Goal: Communication & Community: Answer question/provide support

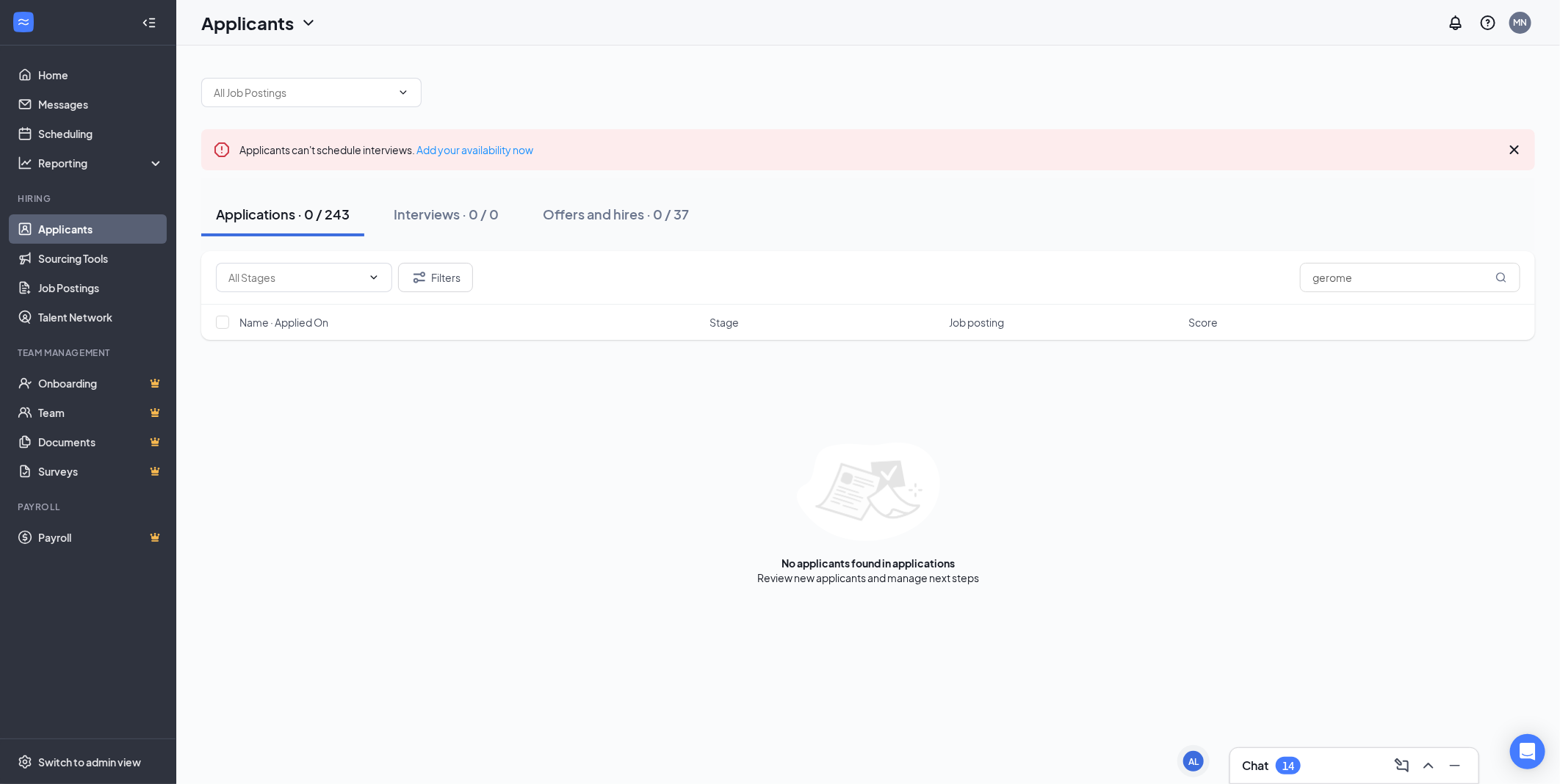
click at [79, 233] on link "Applicants" at bounding box center [100, 229] width 125 height 30
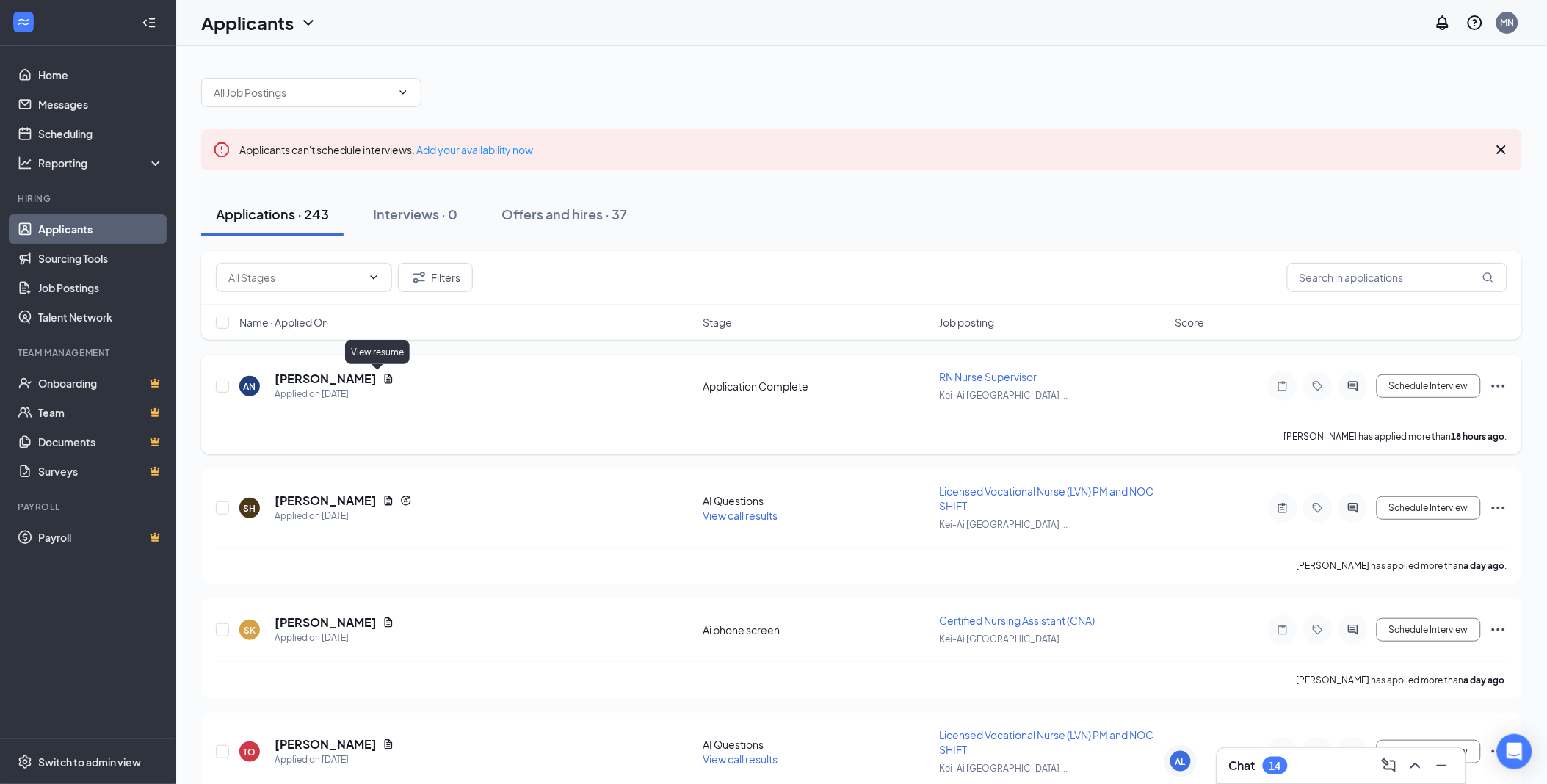
click at [383, 378] on icon "Document" at bounding box center [388, 378] width 12 height 12
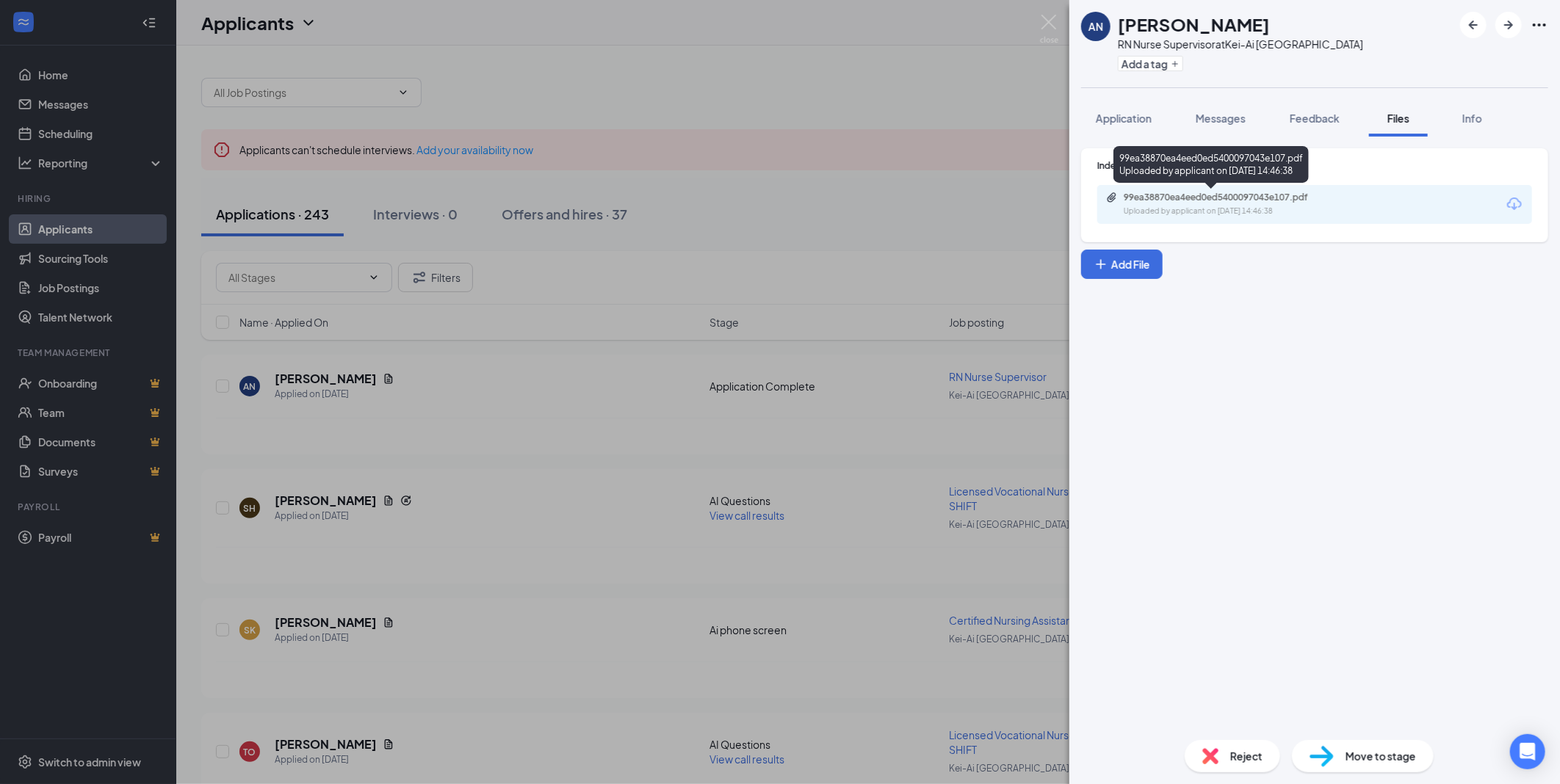
click at [1260, 210] on div "Uploaded by applicant on Sep 15, 2025 at 14:46:38" at bounding box center [1233, 211] width 220 height 12
click at [1043, 23] on img at bounding box center [1049, 29] width 19 height 29
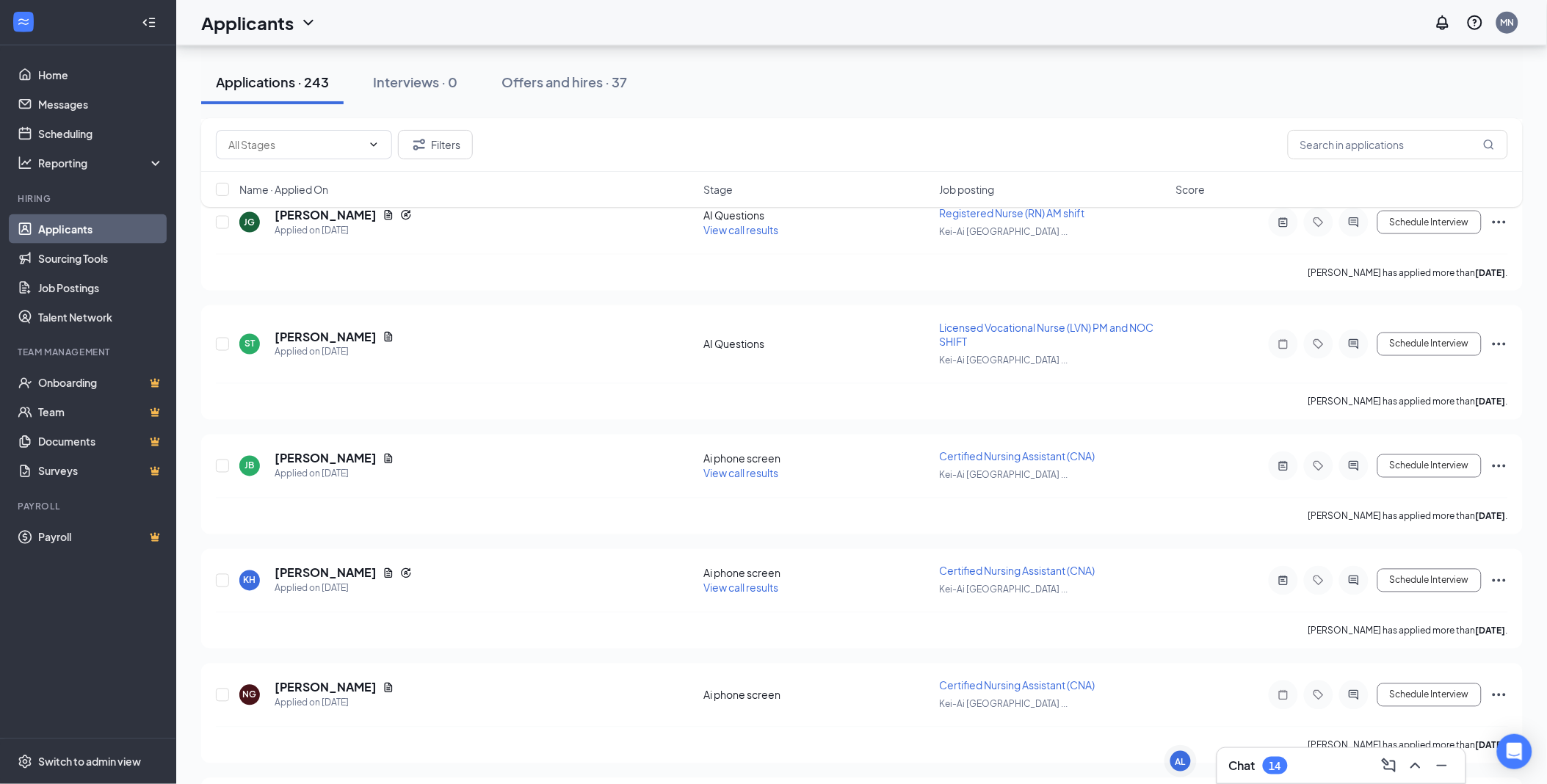
scroll to position [652, 0]
click at [1246, 767] on h3 "Chat" at bounding box center [1243, 765] width 26 height 16
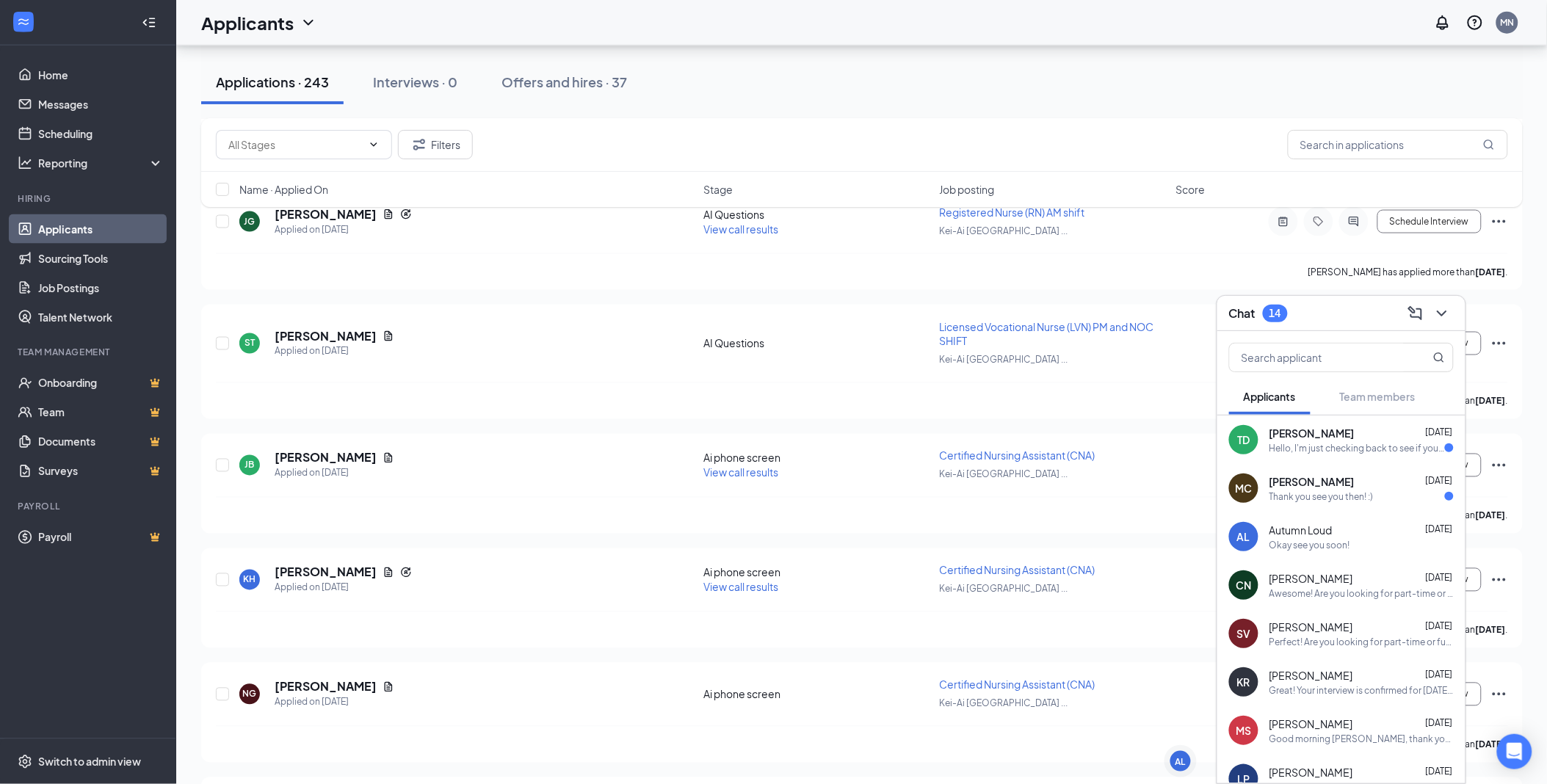
click at [1287, 474] on span "[PERSON_NAME]" at bounding box center [1312, 481] width 85 height 15
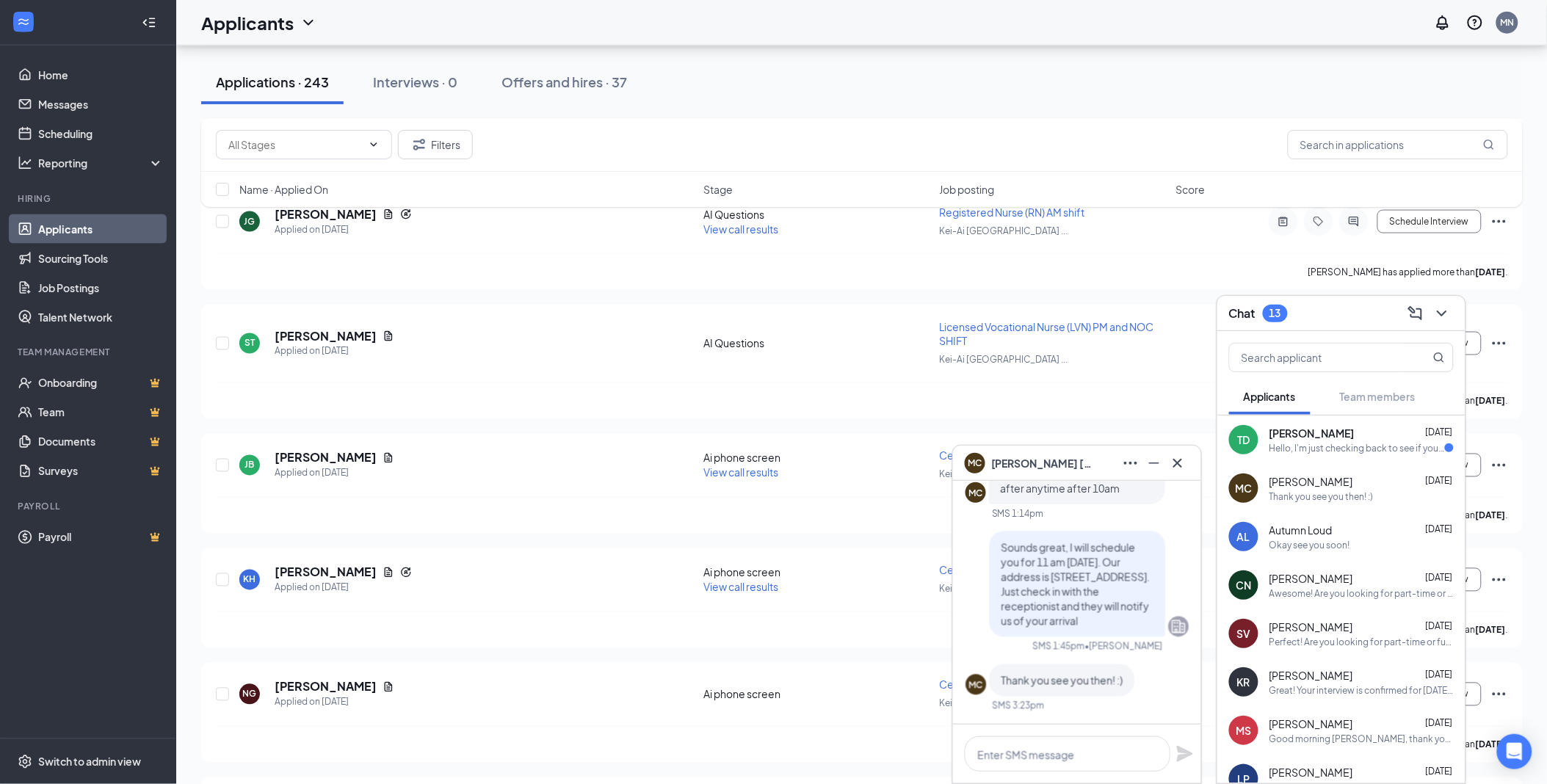
click at [1312, 449] on div "Hello, I'm just checking back to see if you have any availability for interview…" at bounding box center [1358, 448] width 176 height 12
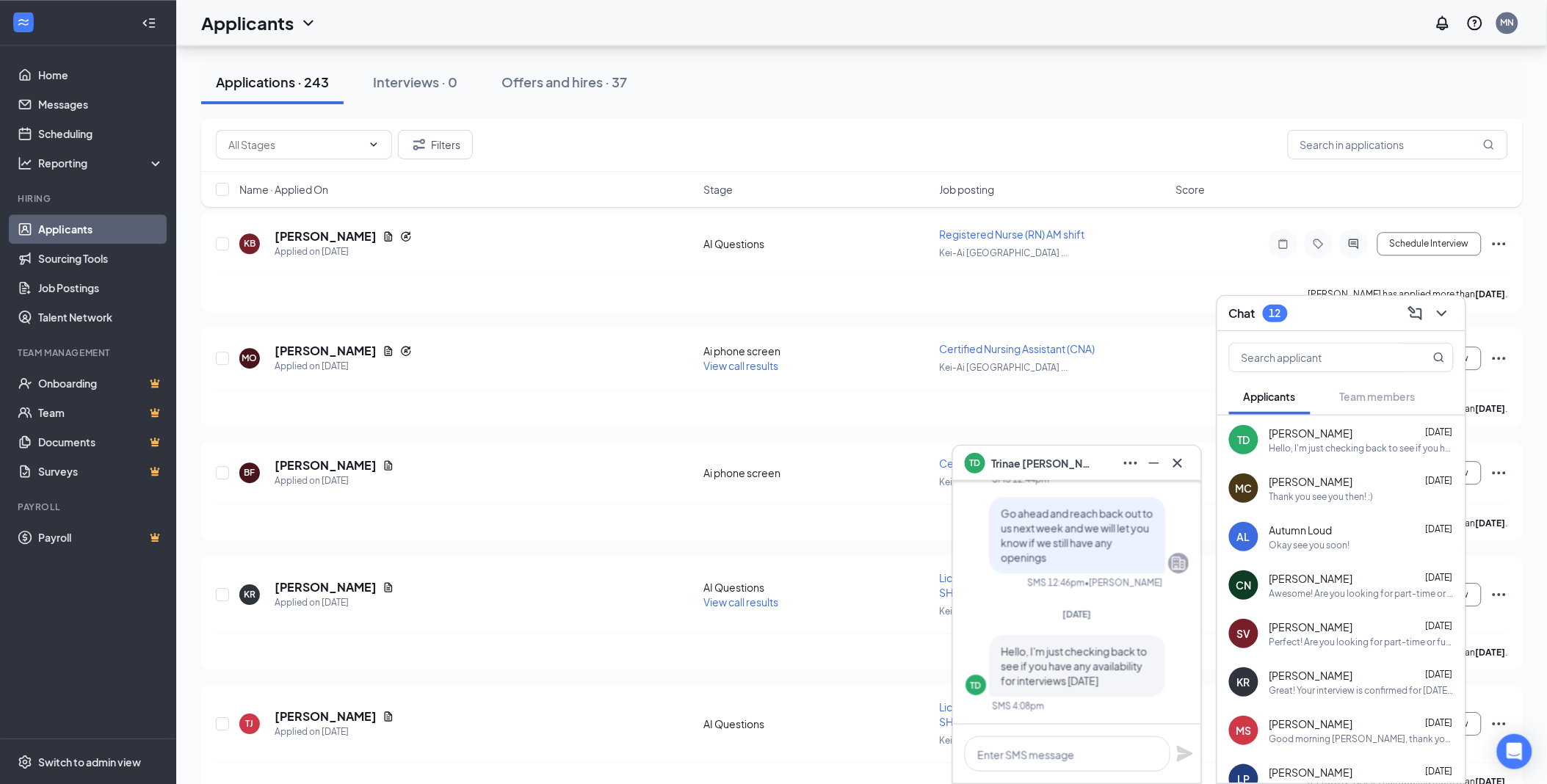
scroll to position [1223, 0]
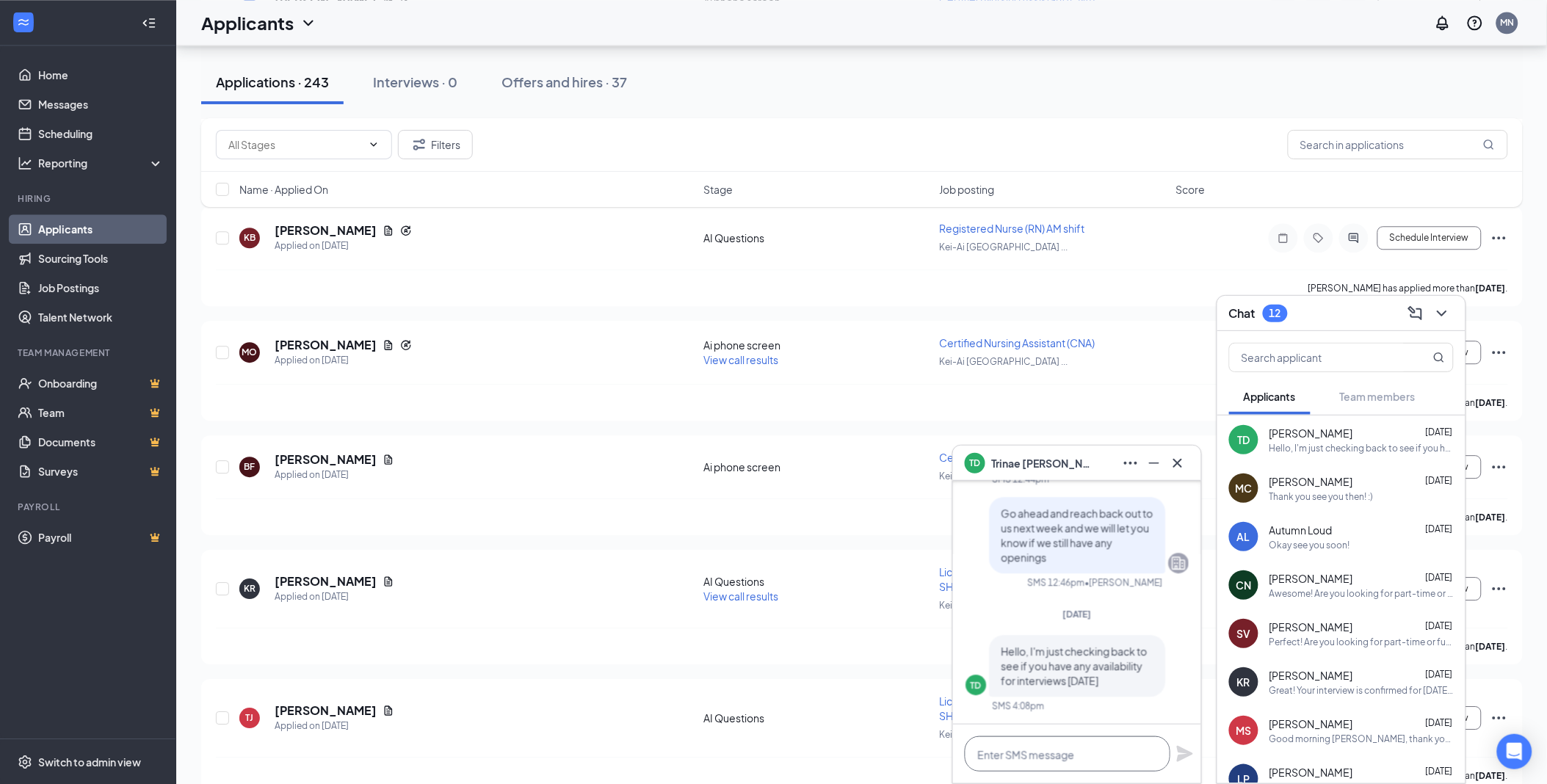
click at [1102, 752] on textarea at bounding box center [1068, 754] width 205 height 35
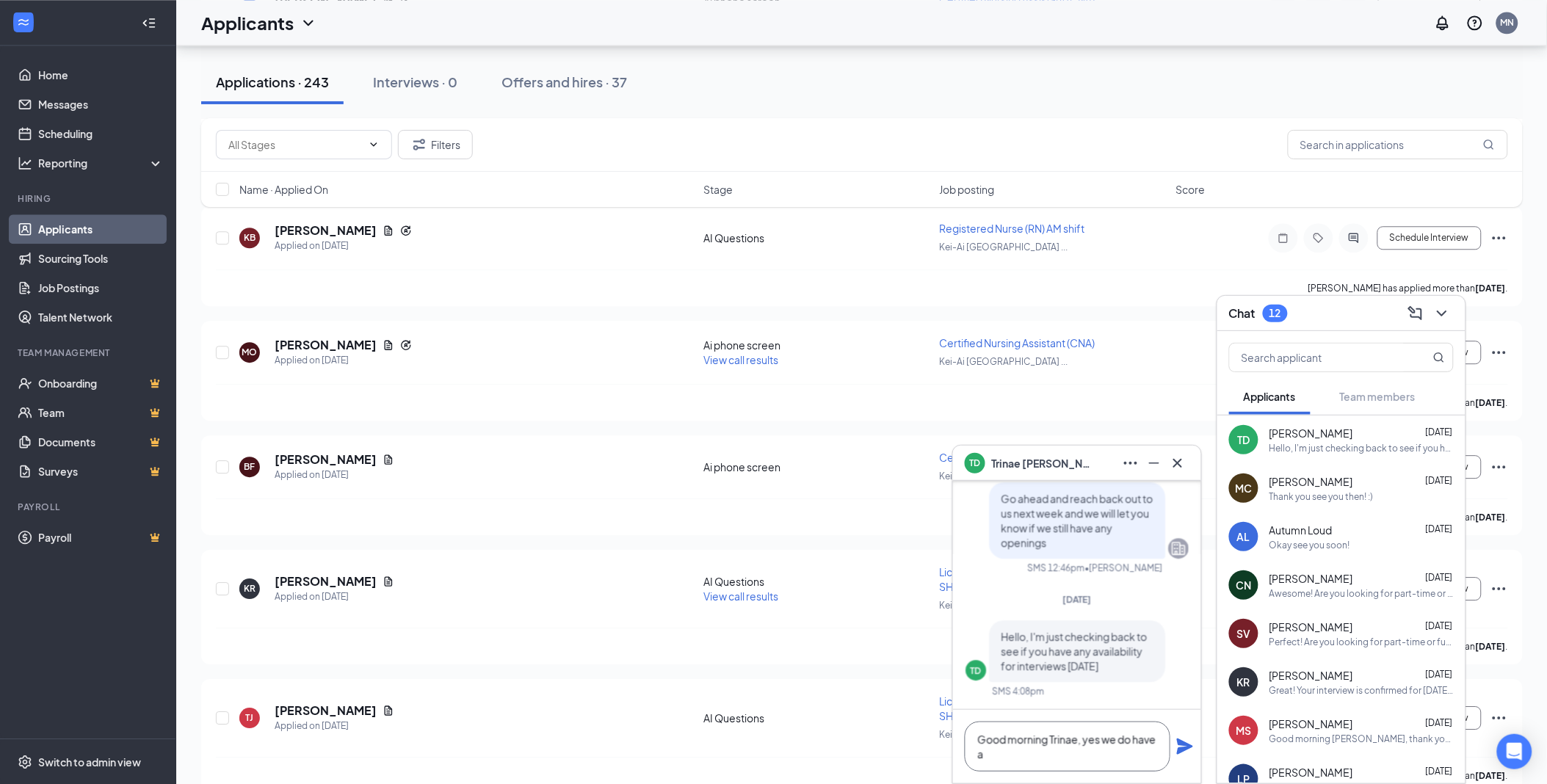
scroll to position [2, 0]
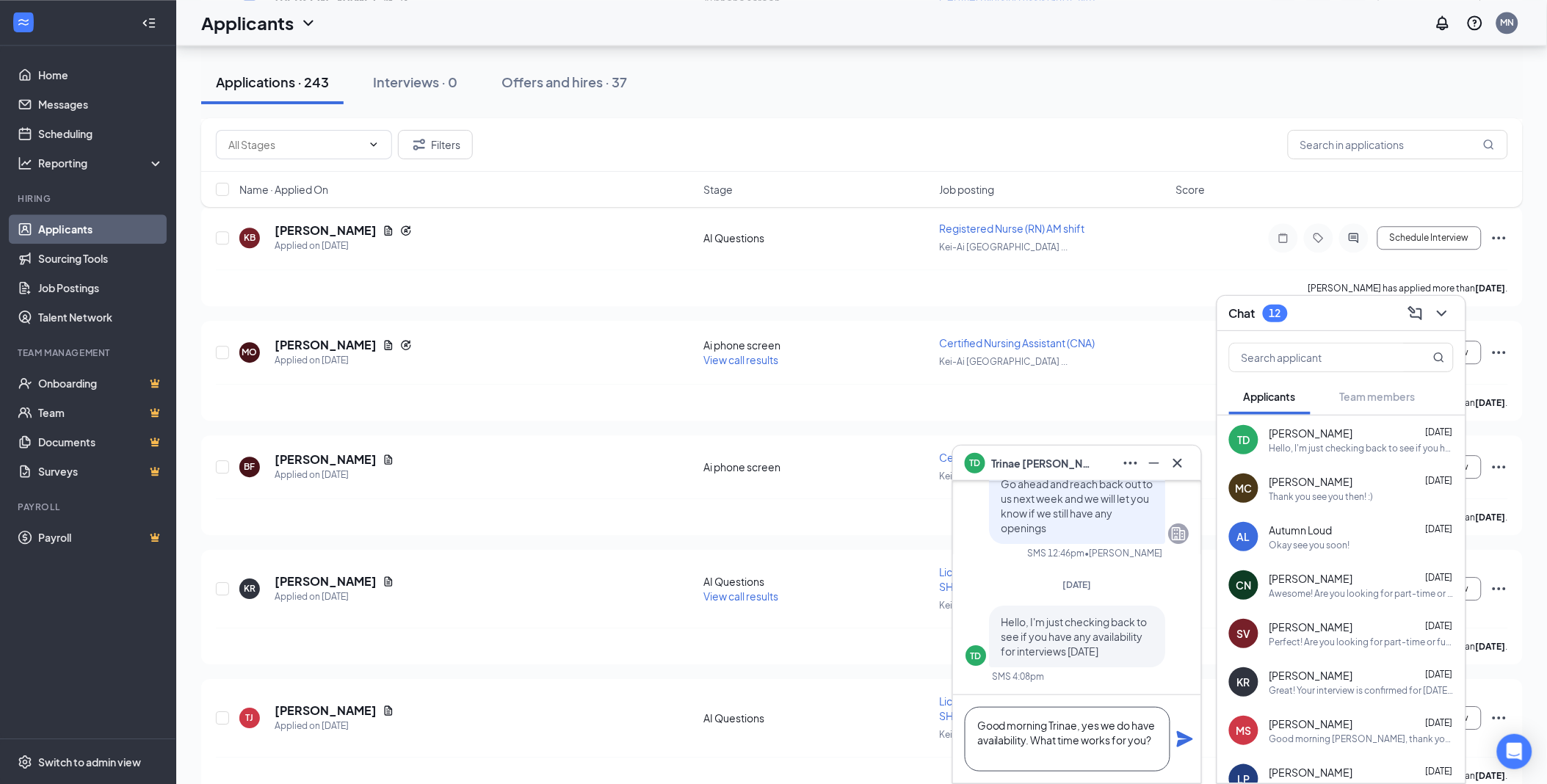
type textarea "Good morning Trinae, yes we do have availability. What time works for you?"
click at [1184, 734] on icon "Plane" at bounding box center [1185, 739] width 18 height 18
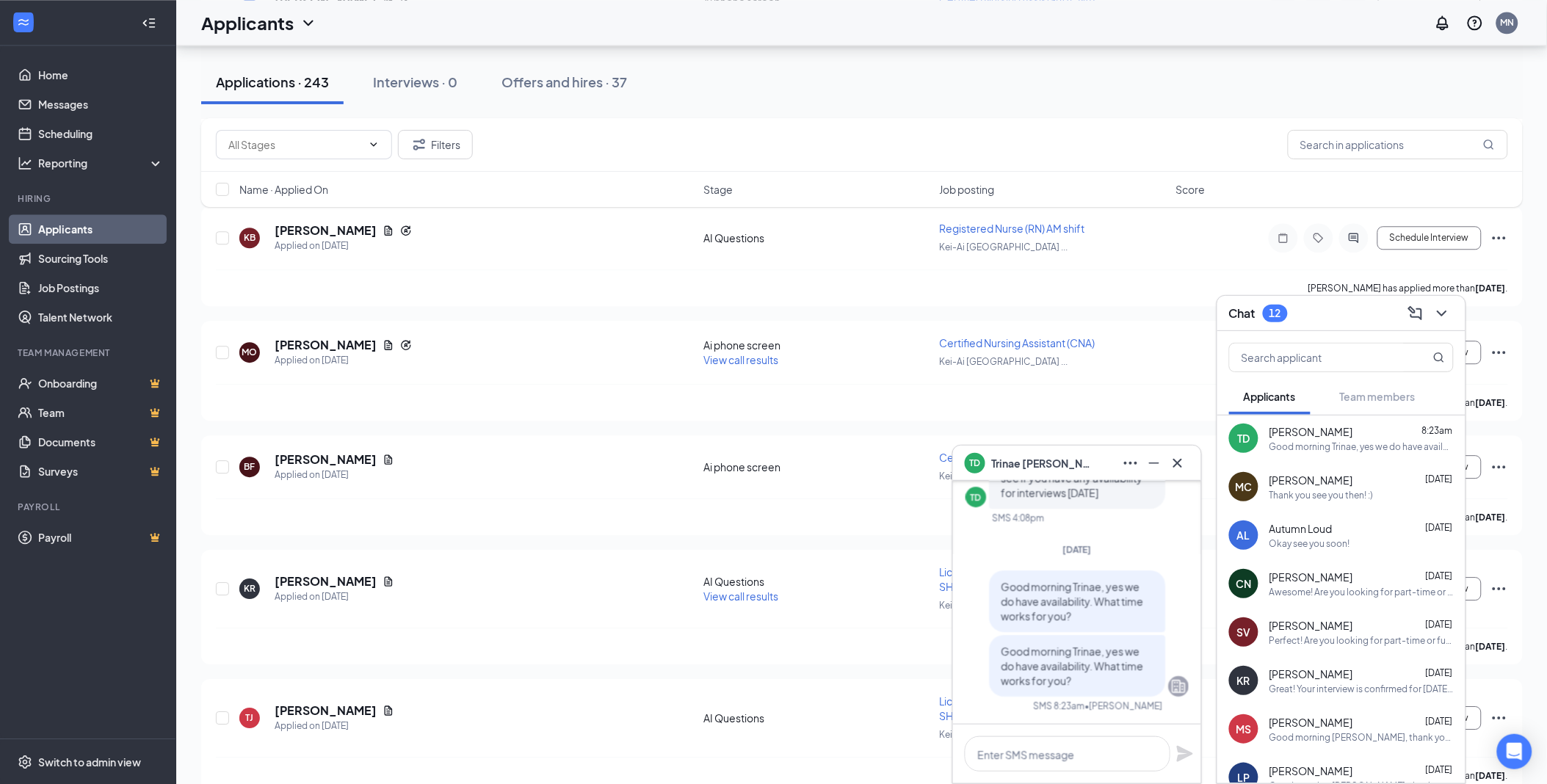
scroll to position [0, 0]
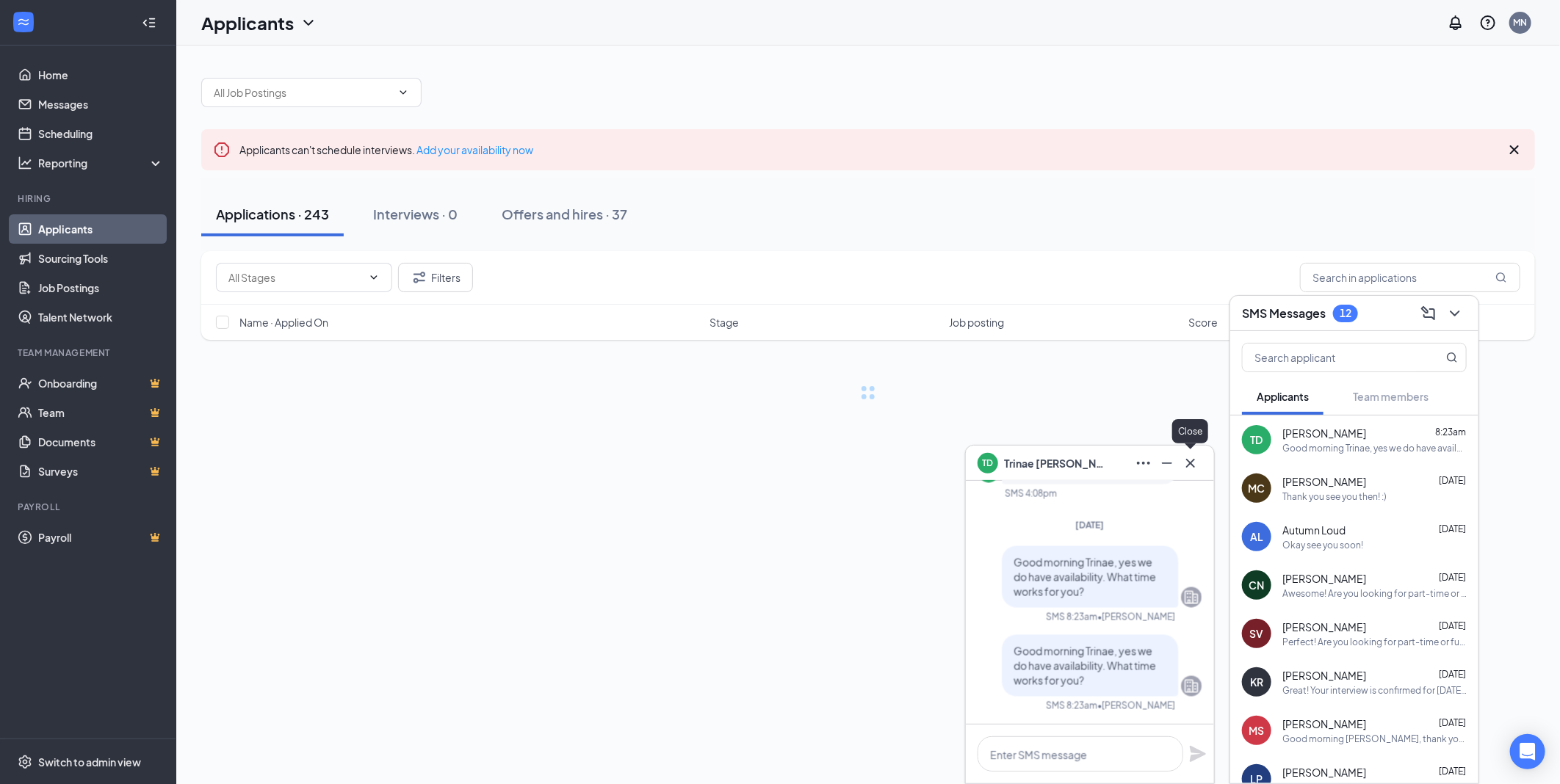
click at [1194, 464] on icon "Cross" at bounding box center [1190, 463] width 18 height 18
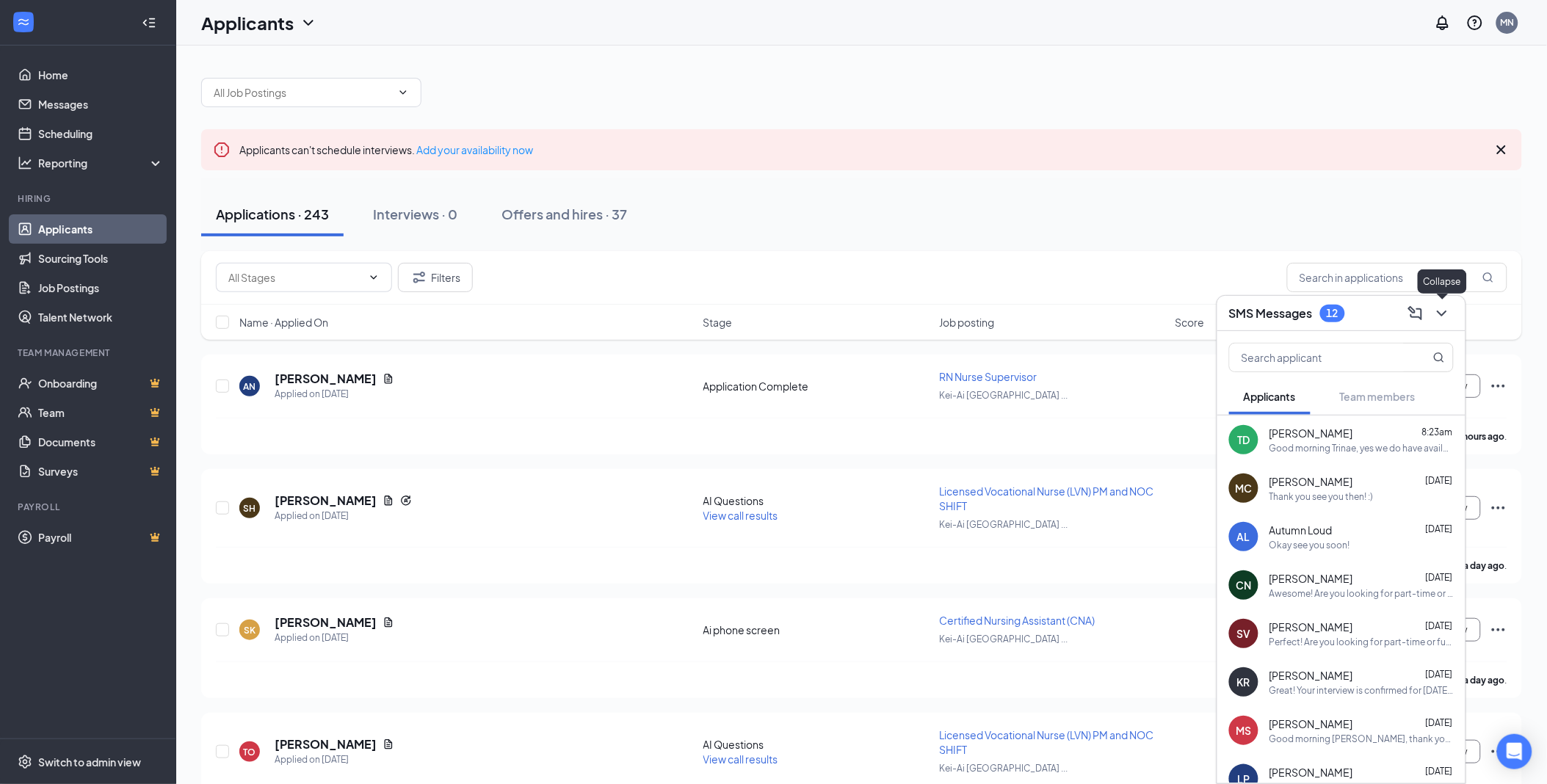
click at [1444, 310] on icon "ChevronDown" at bounding box center [1442, 313] width 18 height 18
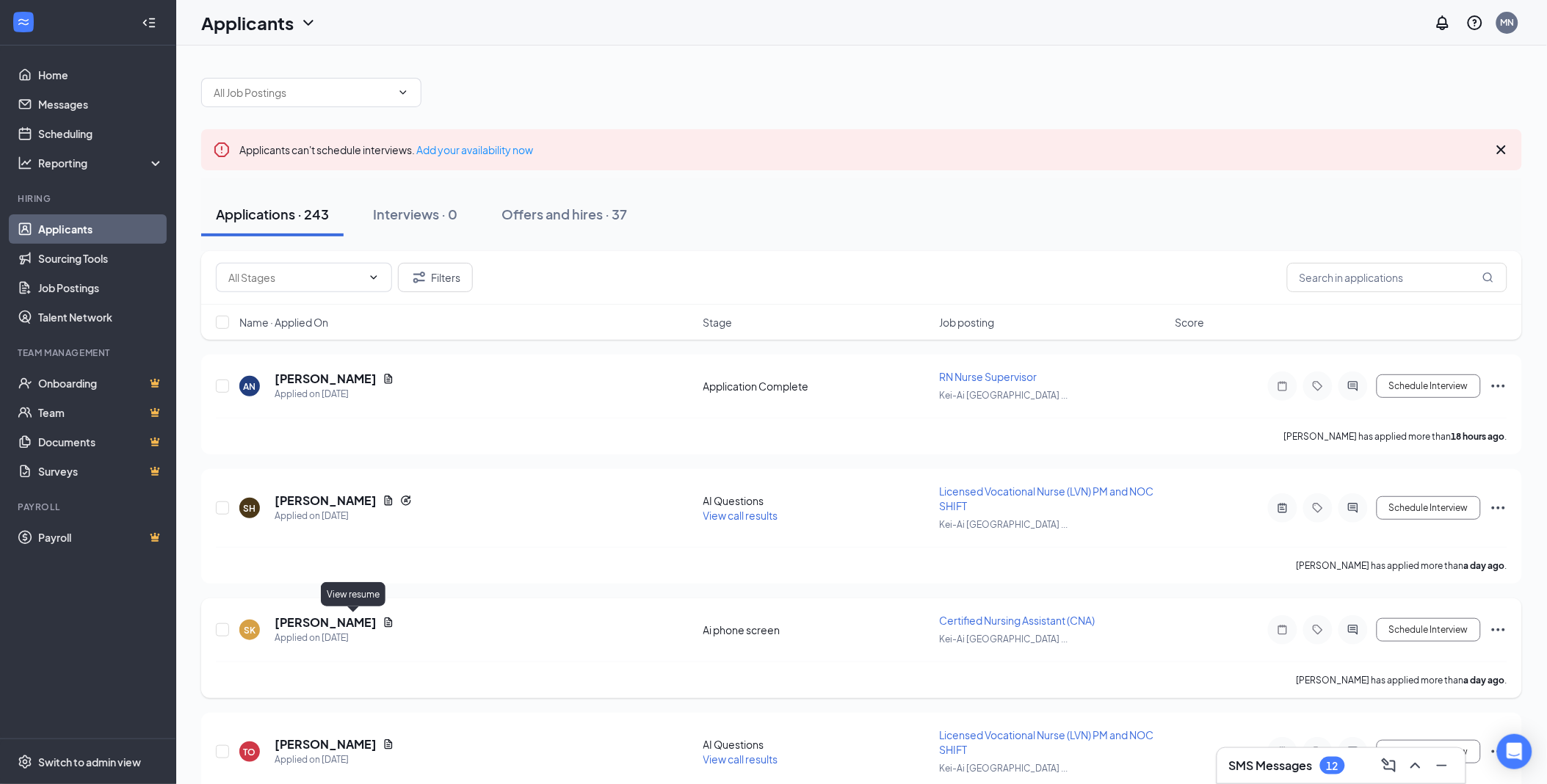
click at [383, 621] on icon "Document" at bounding box center [388, 622] width 12 height 12
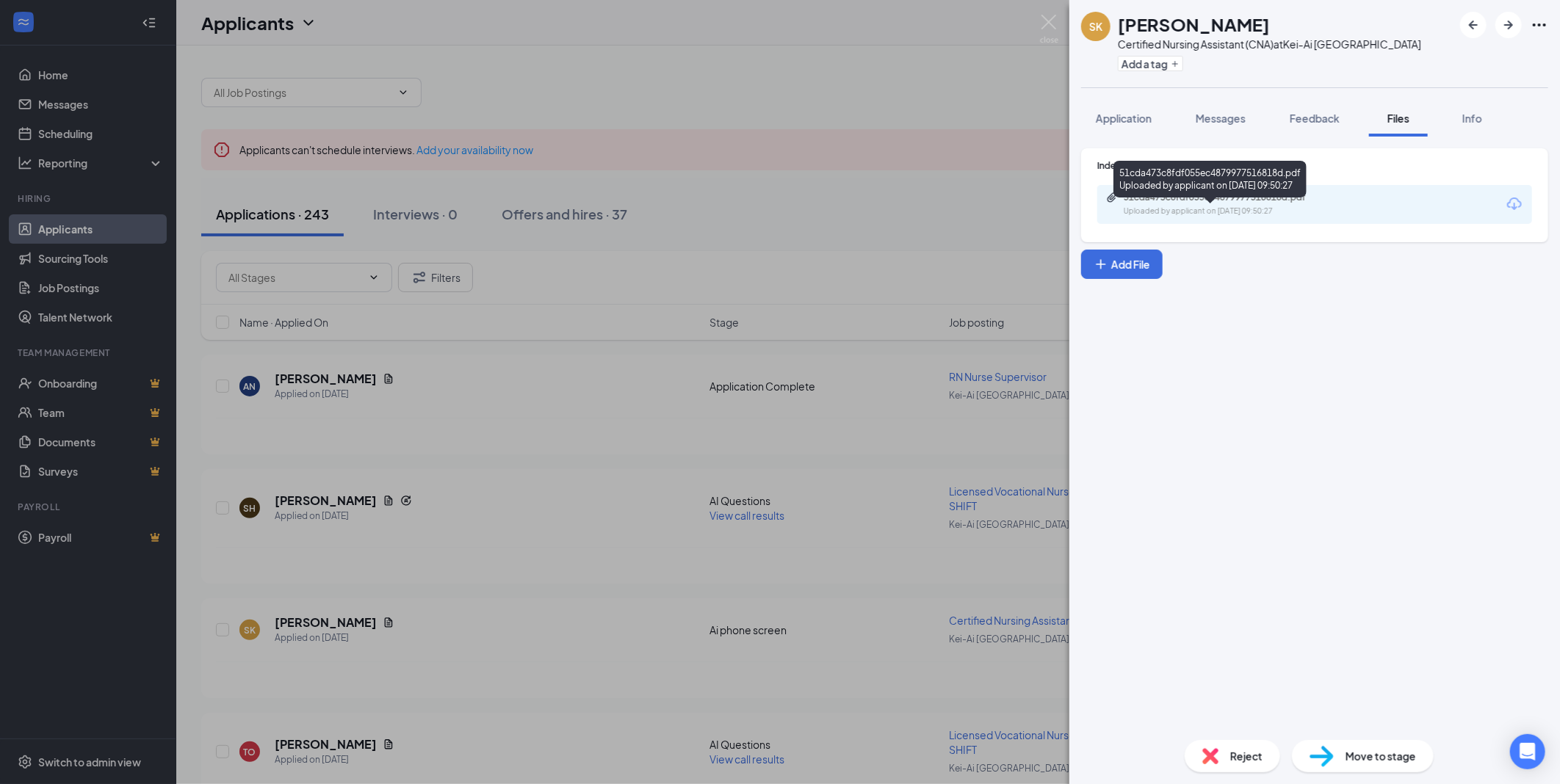
click at [1142, 217] on div "51cda473c8fdf055ec4879977516818d.pdf Uploaded by applicant on [DATE] 09:50:27" at bounding box center [1225, 204] width 238 height 26
click at [1050, 22] on img at bounding box center [1049, 29] width 19 height 29
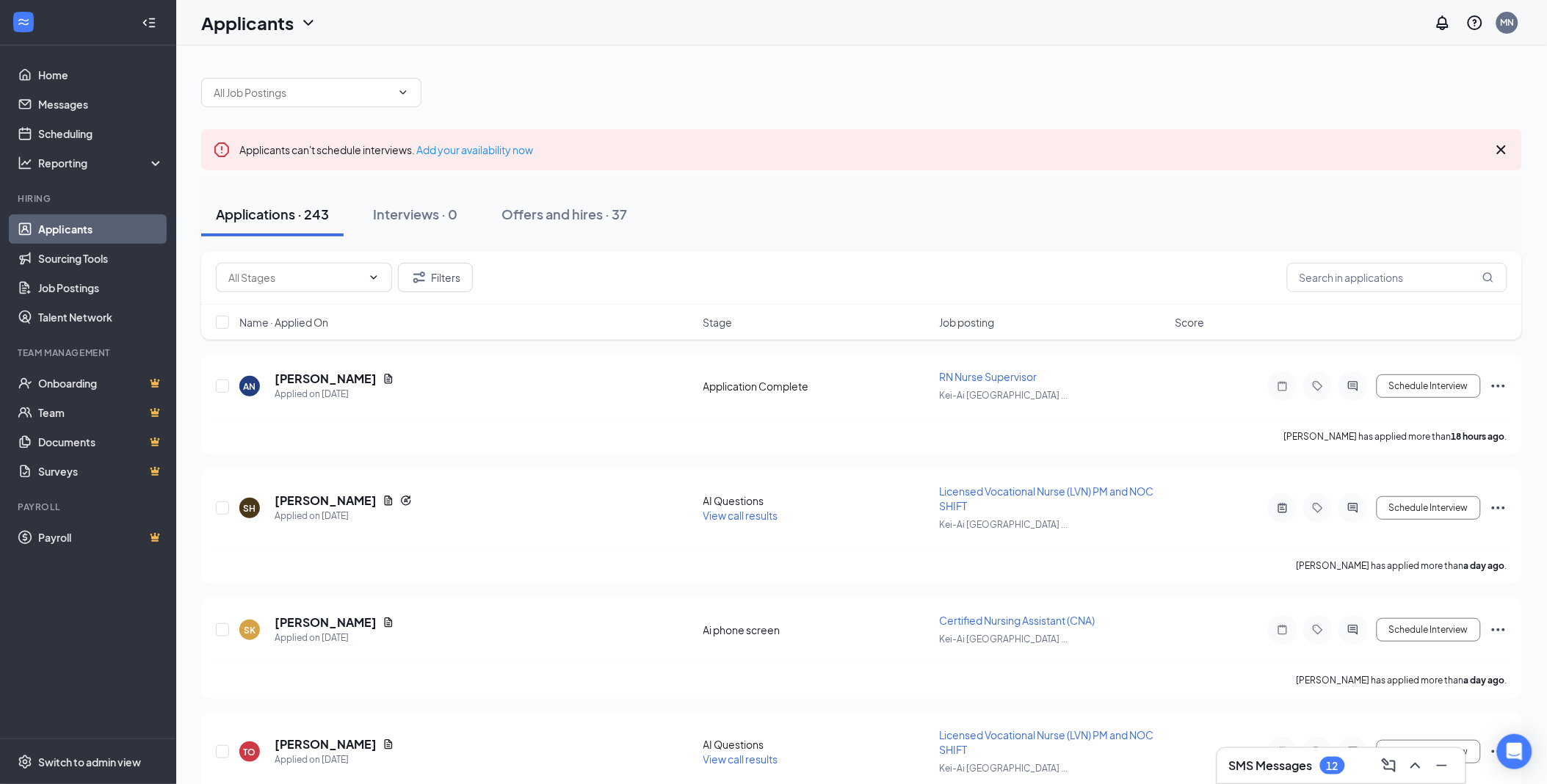
click at [1314, 757] on div "SMS Messages 12" at bounding box center [1287, 765] width 116 height 18
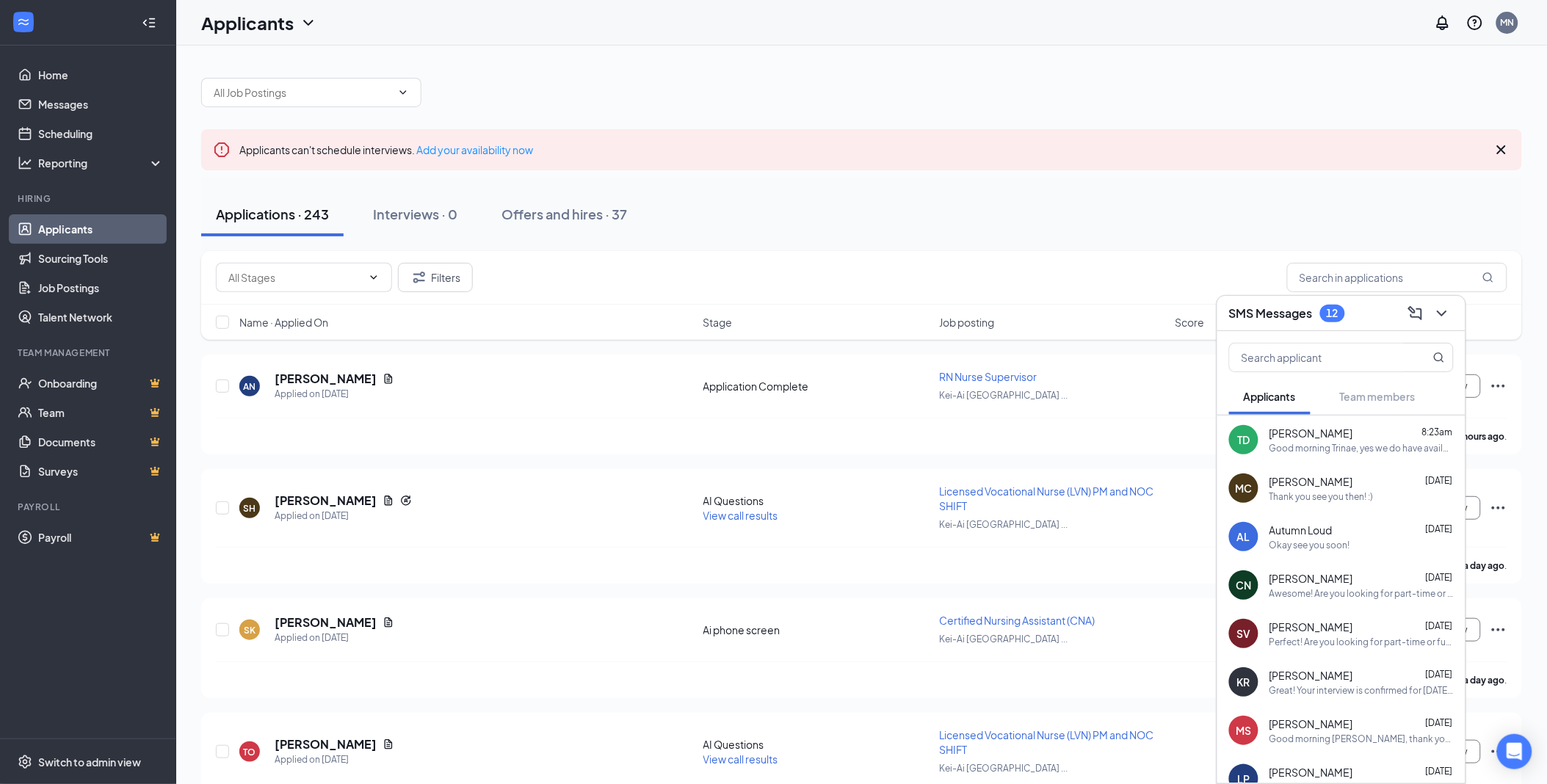
scroll to position [189, 0]
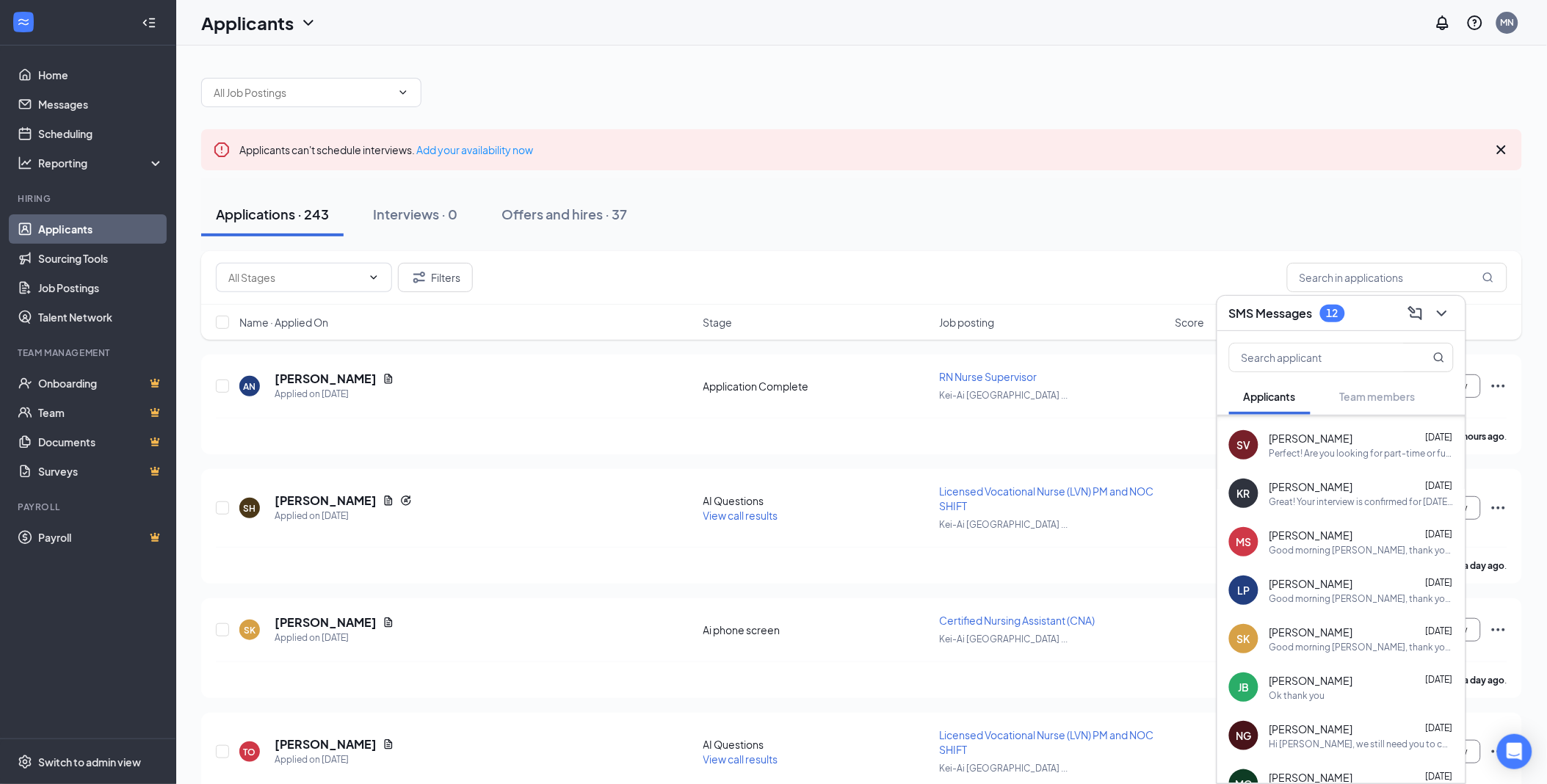
click at [1342, 646] on div "Good morning [PERSON_NAME], thank you for your interest in our open CNA positio…" at bounding box center [1362, 647] width 184 height 12
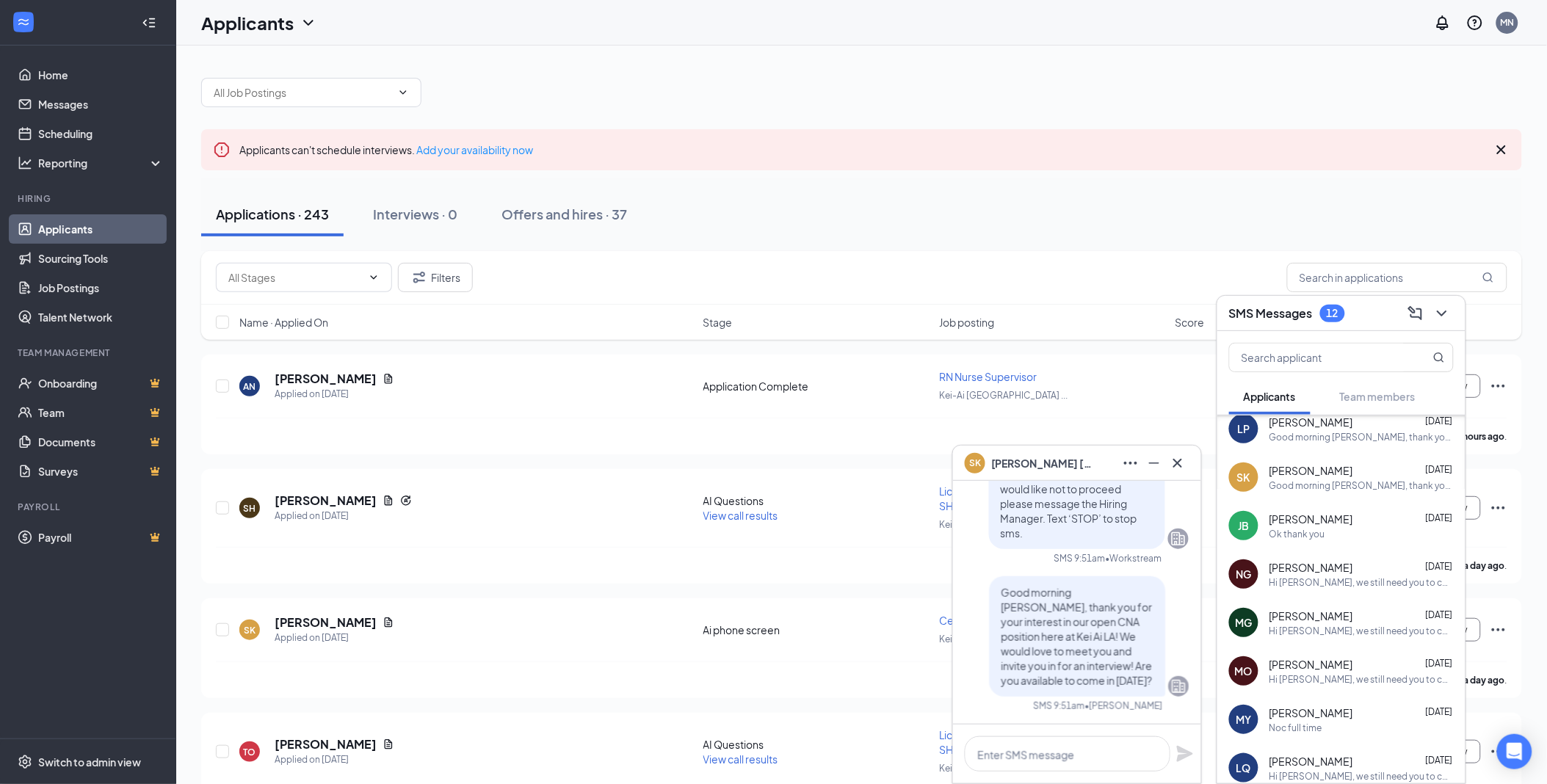
scroll to position [352, 0]
click at [1347, 630] on div "Hi [PERSON_NAME], we still need you to complete your screening call for your ap…" at bounding box center [1362, 628] width 184 height 12
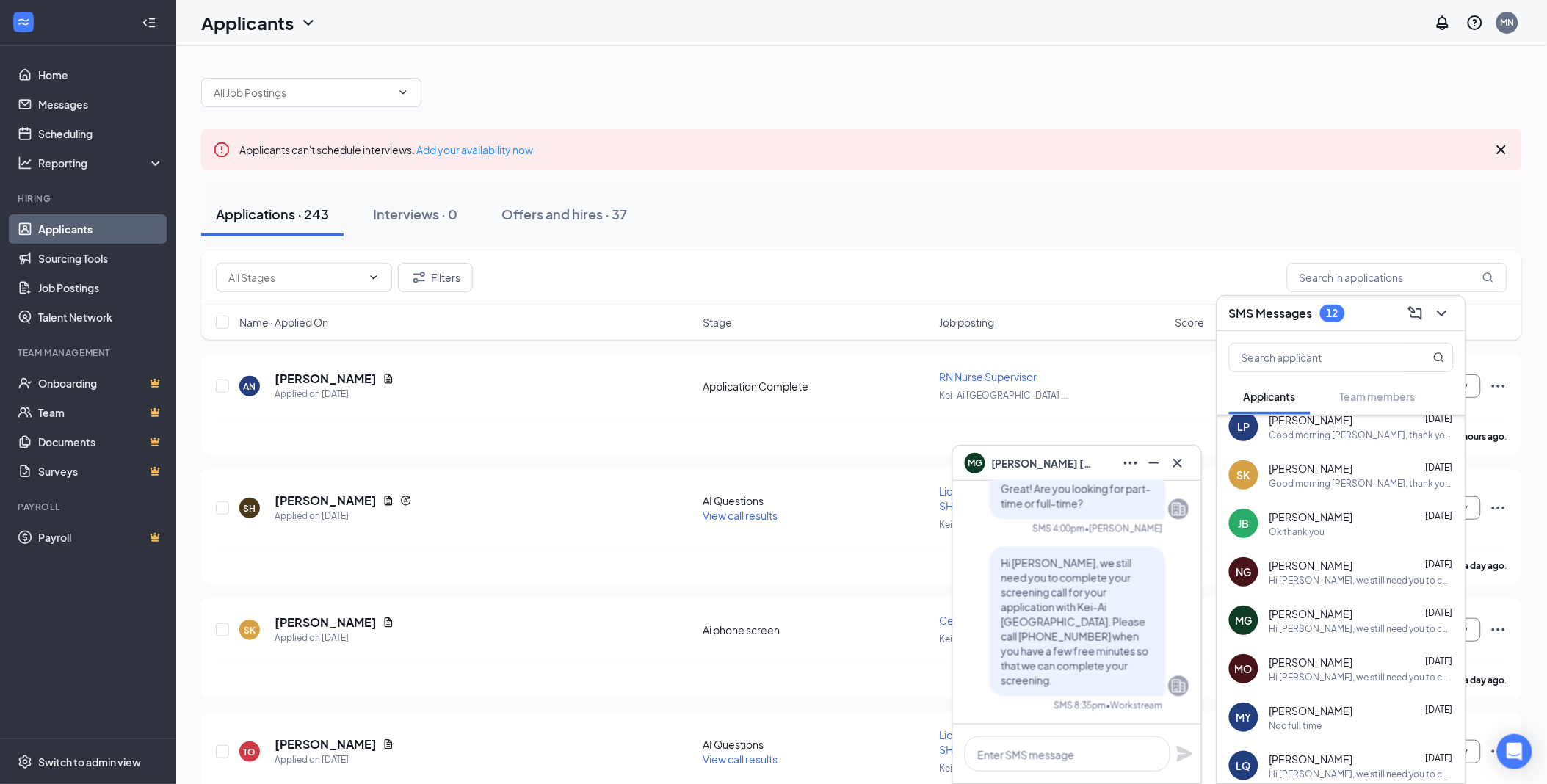
click at [1090, 193] on div "Applications · 243 Interviews · 0 Offers and hires · 37" at bounding box center [862, 214] width 1321 height 44
click at [1440, 317] on icon "ChevronDown" at bounding box center [1442, 313] width 18 height 18
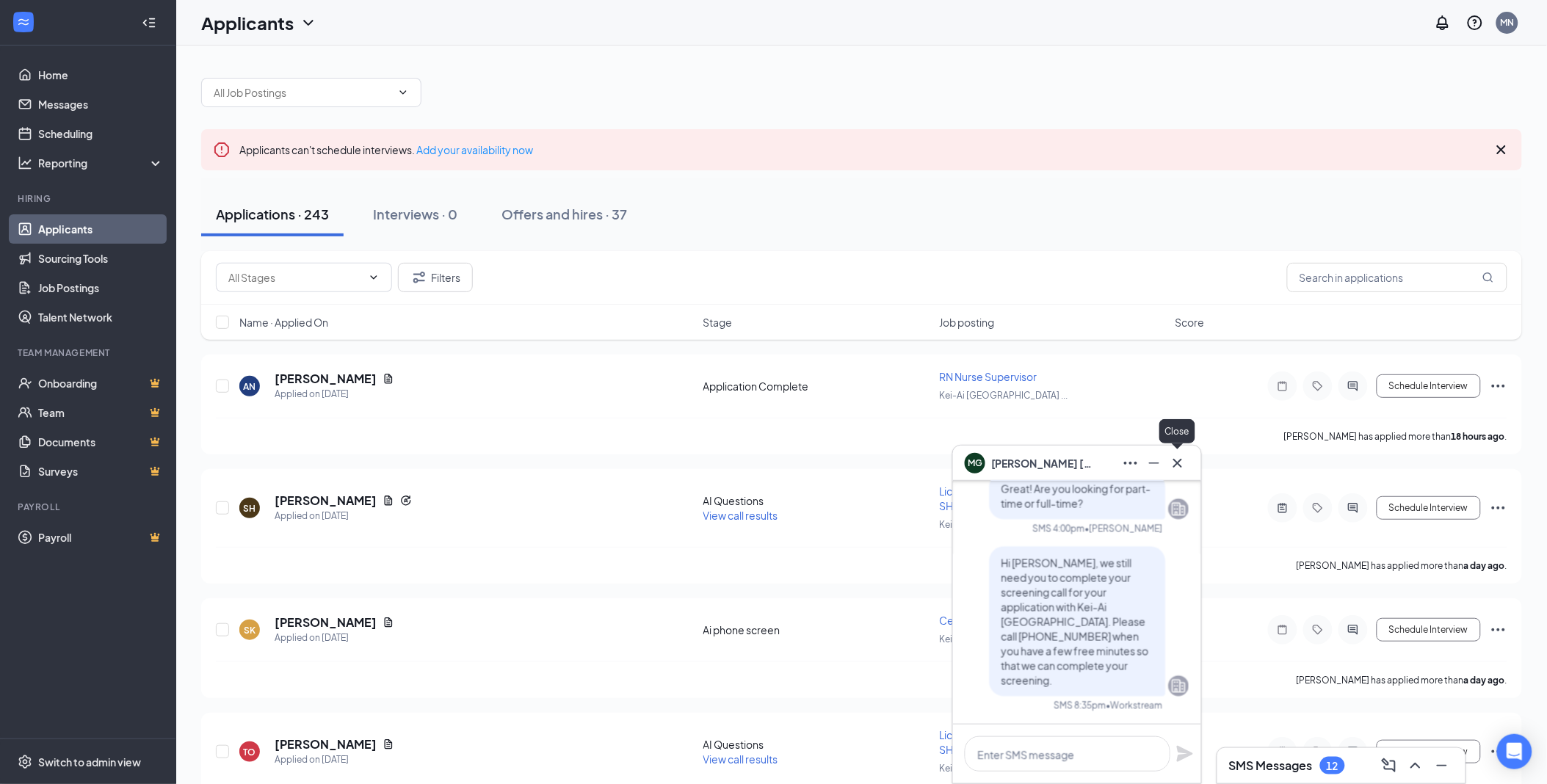
drag, startPoint x: 1181, startPoint y: 453, endPoint x: 1183, endPoint y: 460, distance: 7.3
click at [1181, 453] on button at bounding box center [1178, 463] width 23 height 23
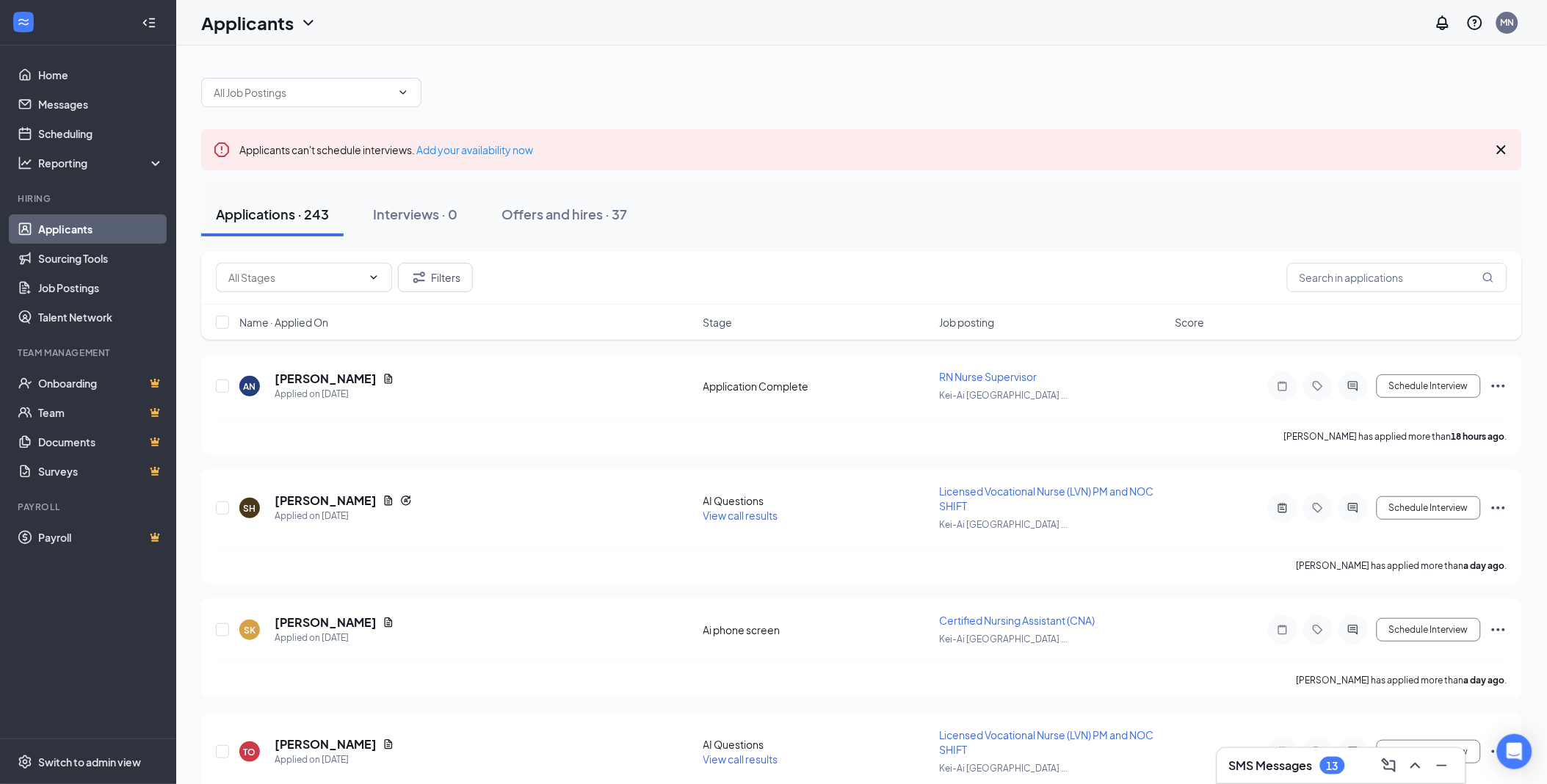
click at [1286, 757] on div "SMS Messages 13" at bounding box center [1342, 765] width 225 height 23
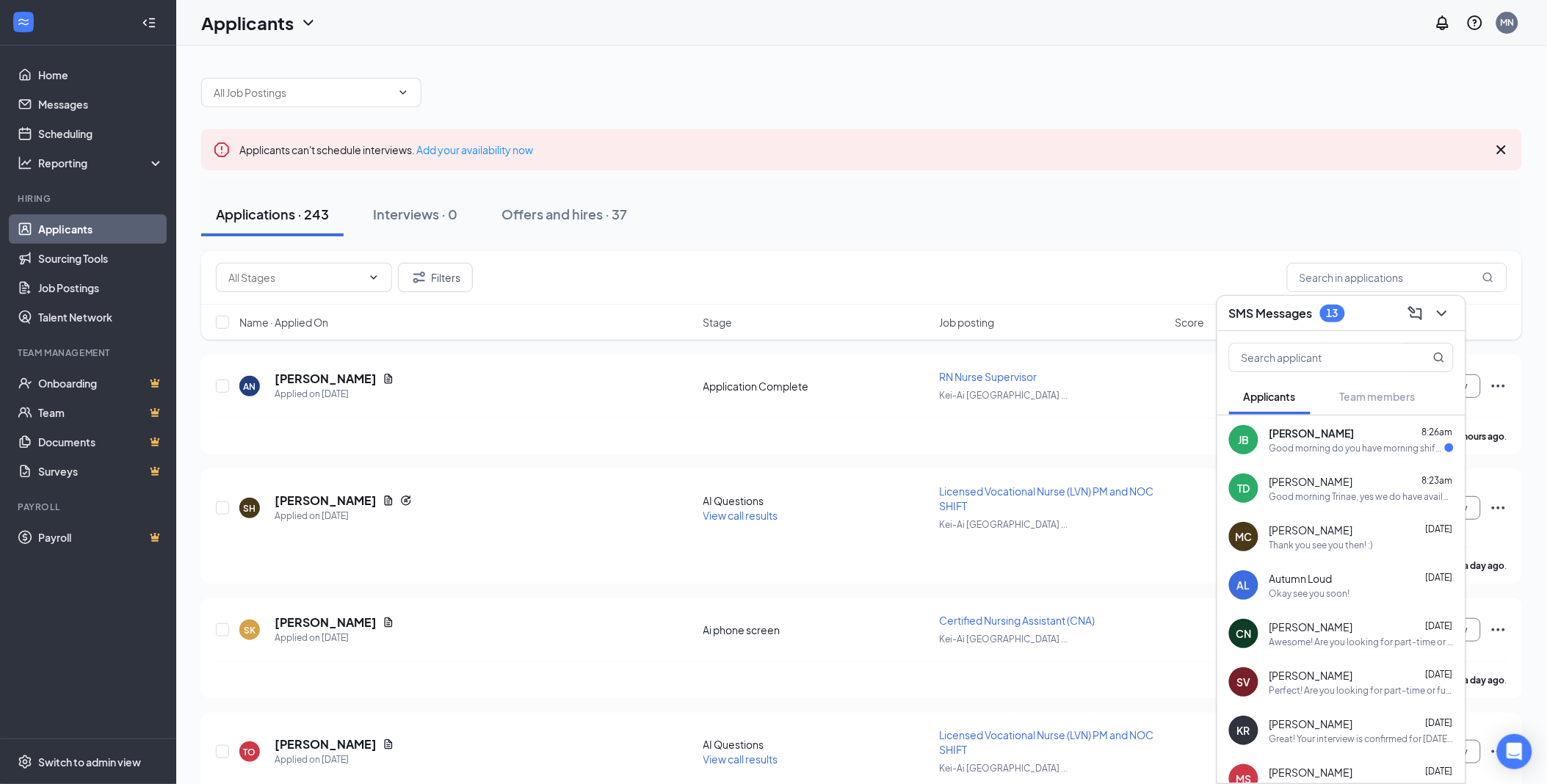
click at [1300, 436] on span "[PERSON_NAME]" at bounding box center [1312, 432] width 85 height 15
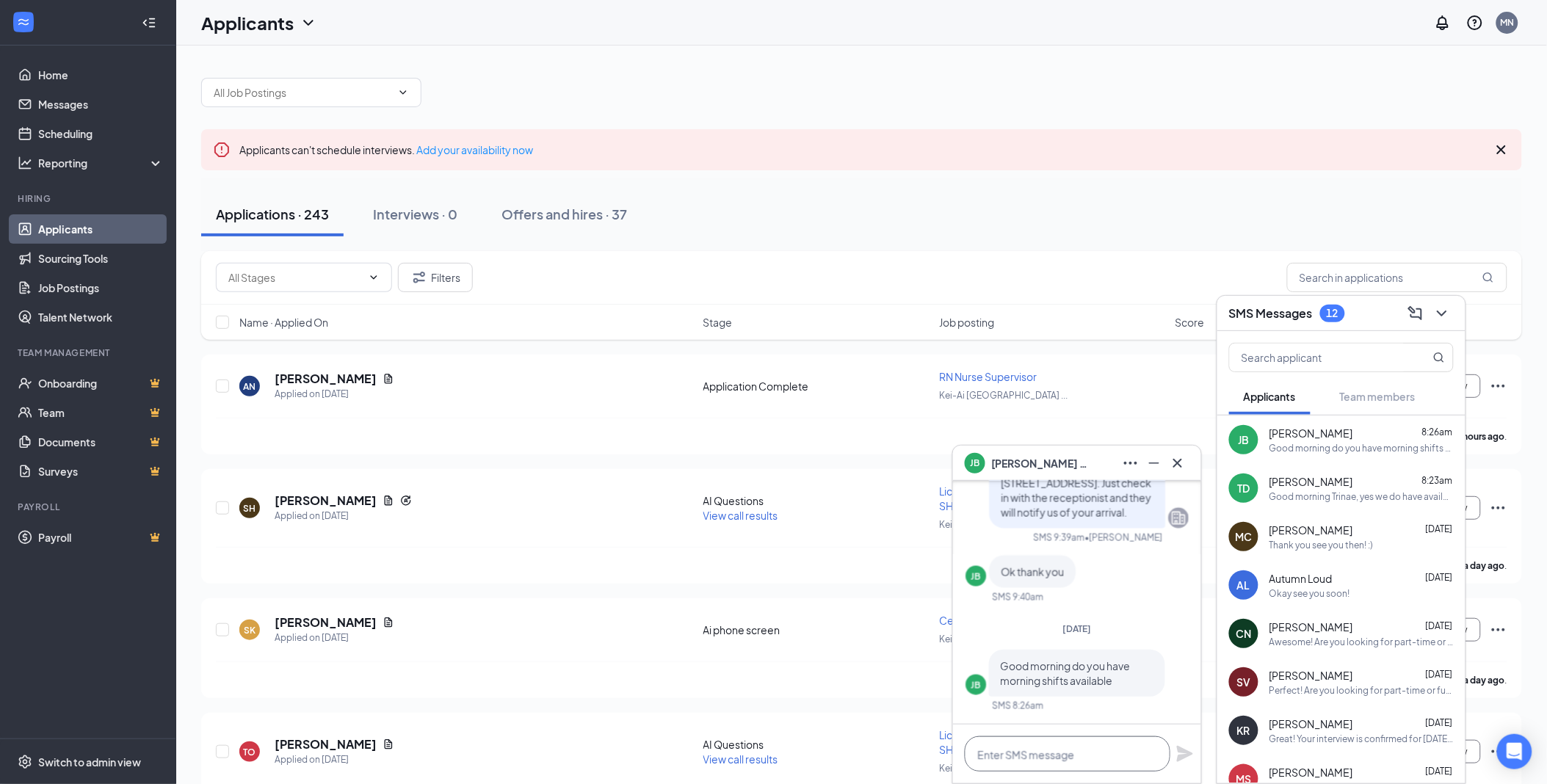
drag, startPoint x: 1092, startPoint y: 754, endPoint x: 1448, endPoint y: 658, distance: 368.7
click at [1093, 754] on textarea at bounding box center [1068, 754] width 205 height 35
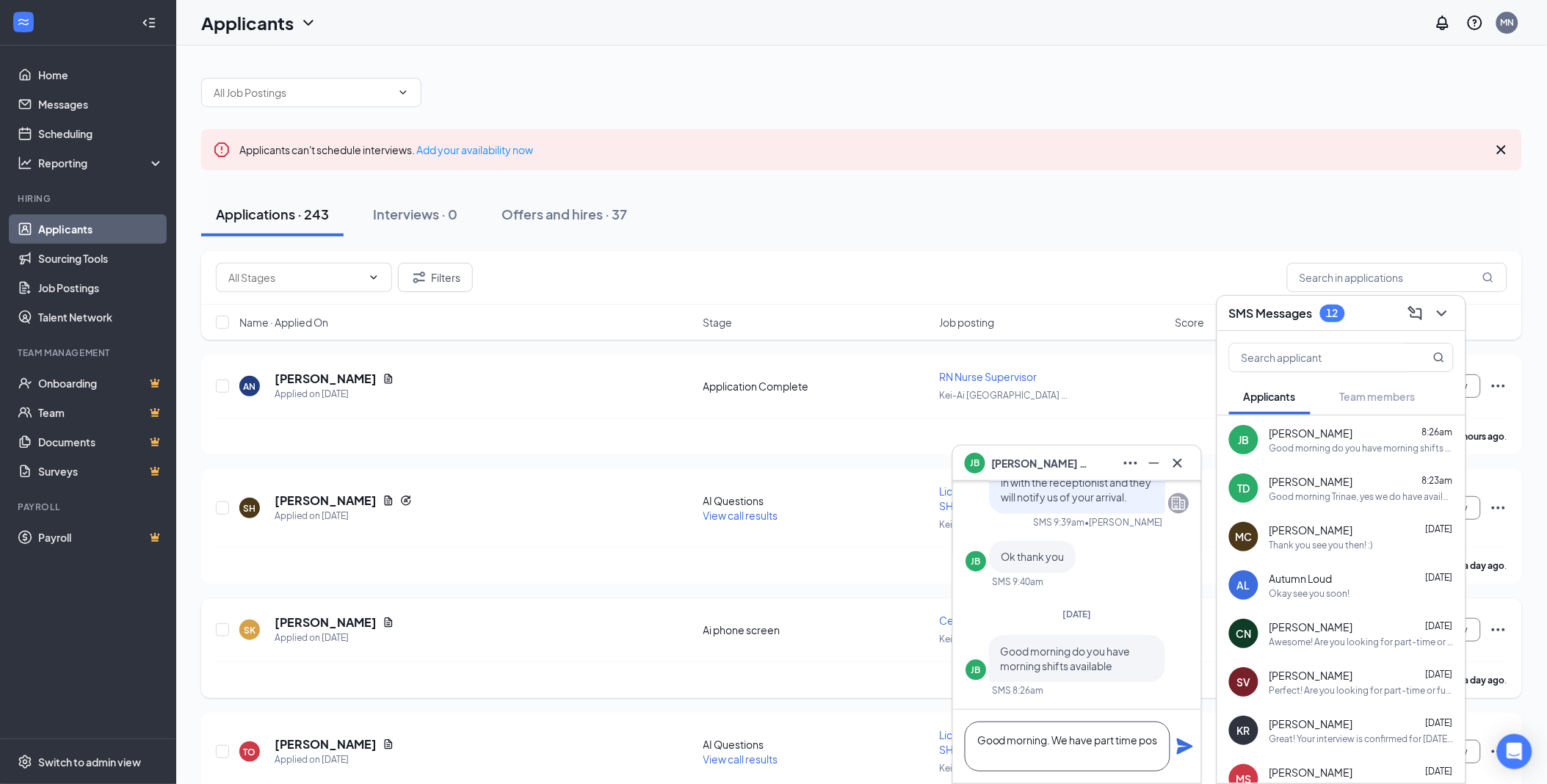
scroll to position [2, 0]
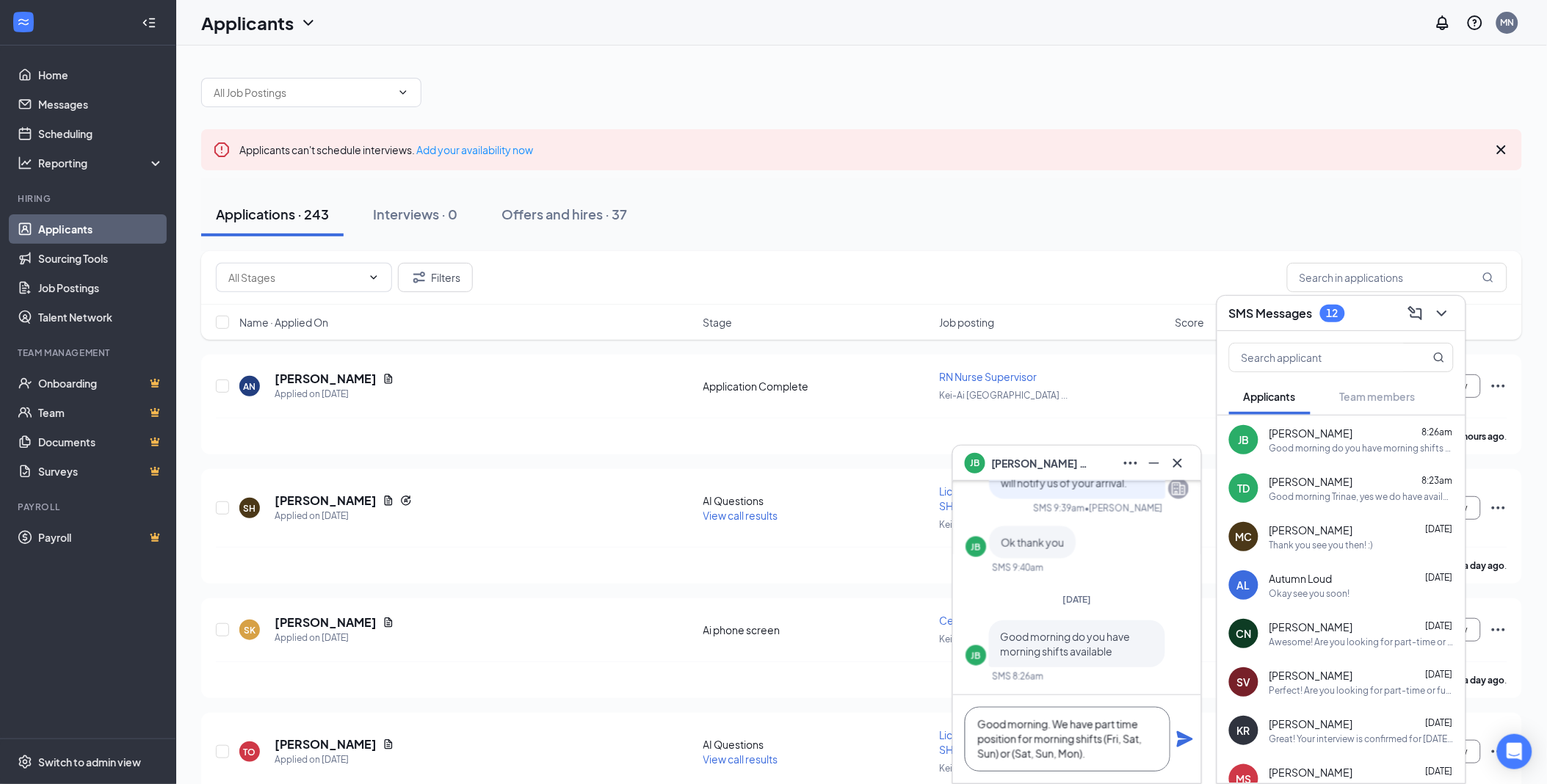
click at [1071, 724] on textarea "Good morning. We have part time position for morning shifts (Fri, Sat, Sun) or …" at bounding box center [1068, 739] width 205 height 65
type textarea "Good morning. We have part time position for morning shifts (Fri, Sat, Sun) or …"
click at [1184, 737] on icon "Plane" at bounding box center [1185, 739] width 16 height 16
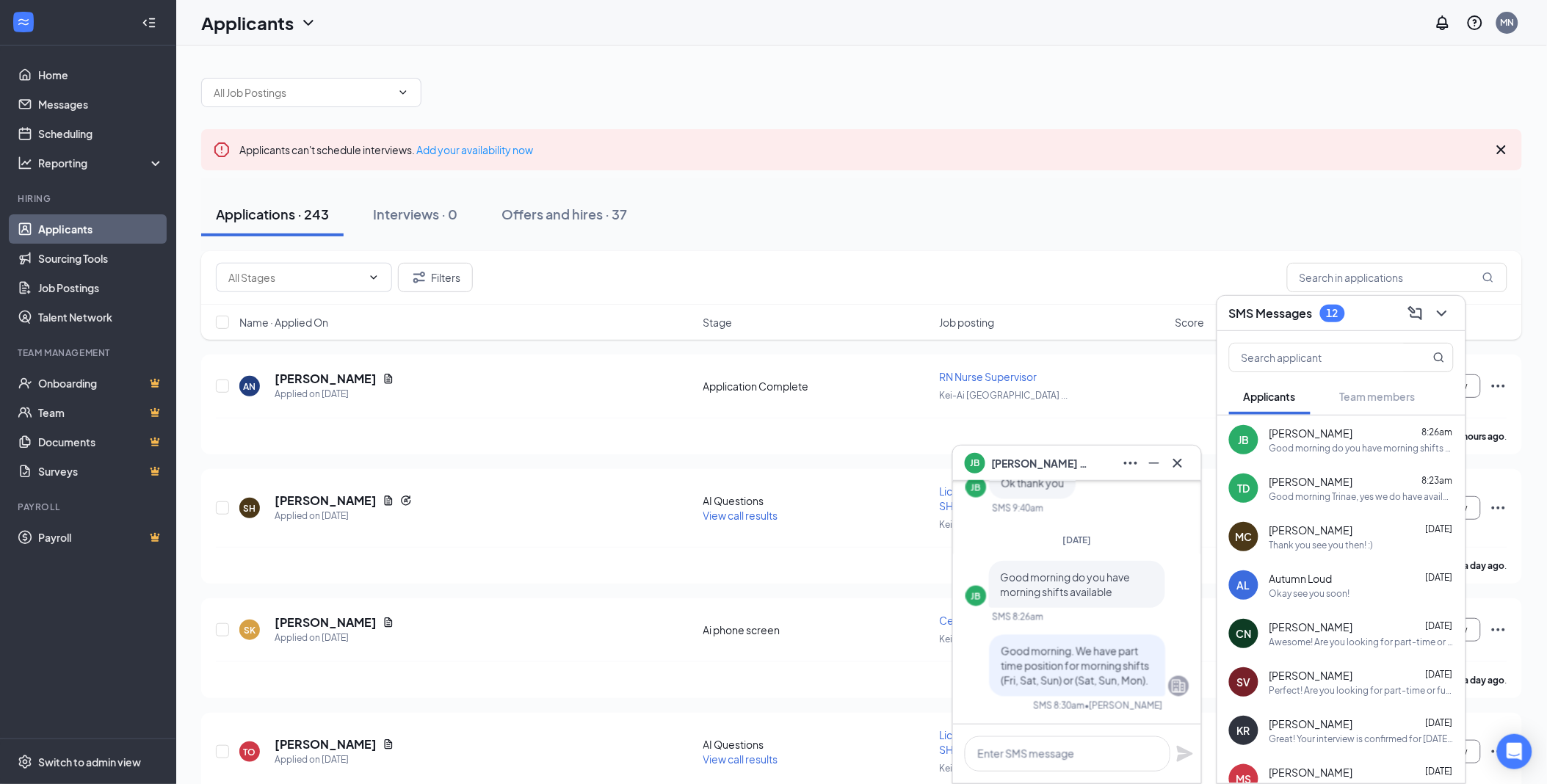
scroll to position [0, 0]
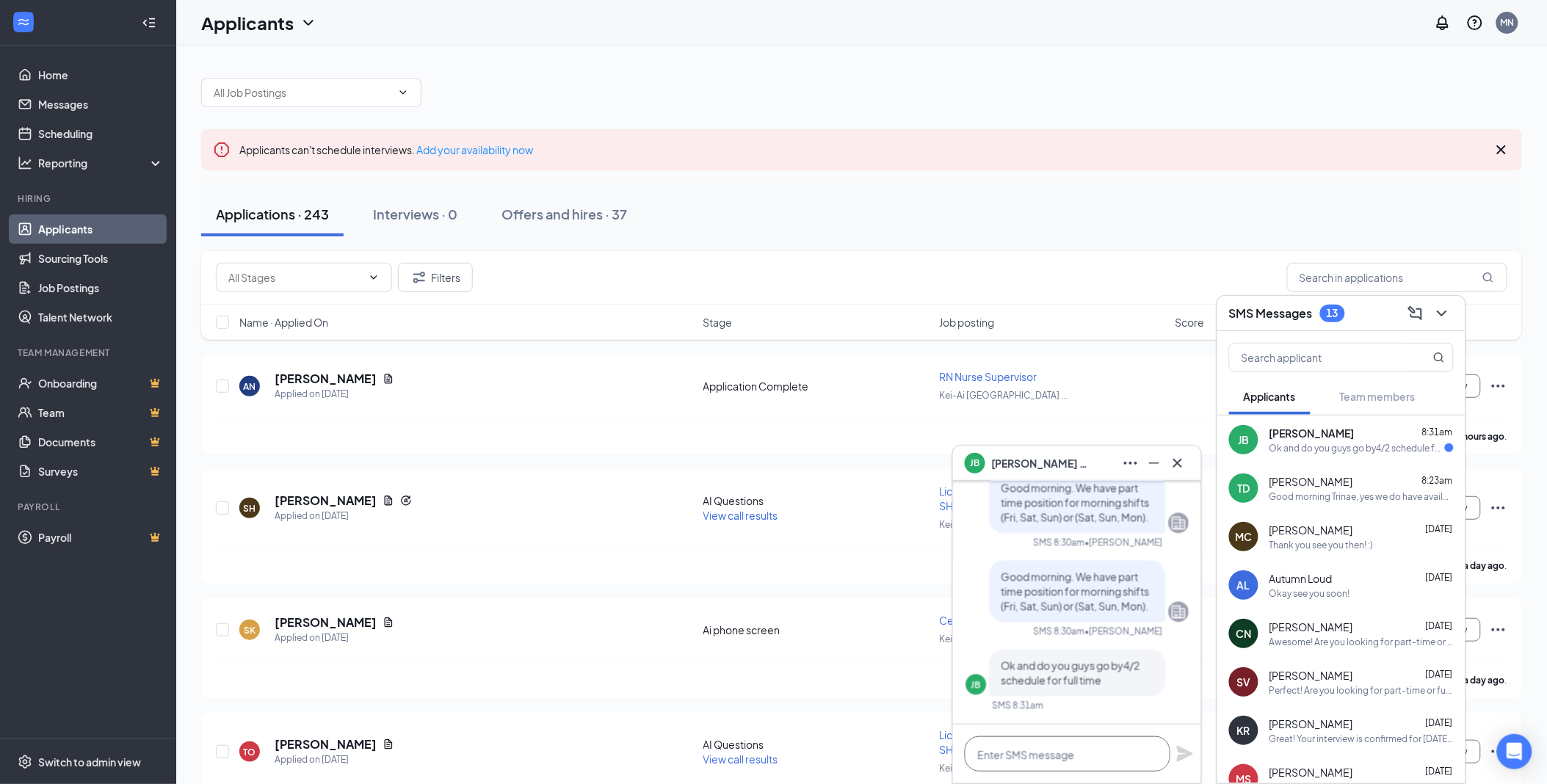
click at [1054, 754] on textarea at bounding box center [1068, 754] width 205 height 35
type textarea "Yes. Full time is 4/2 schedule"
click at [1180, 751] on icon "Plane" at bounding box center [1185, 754] width 16 height 16
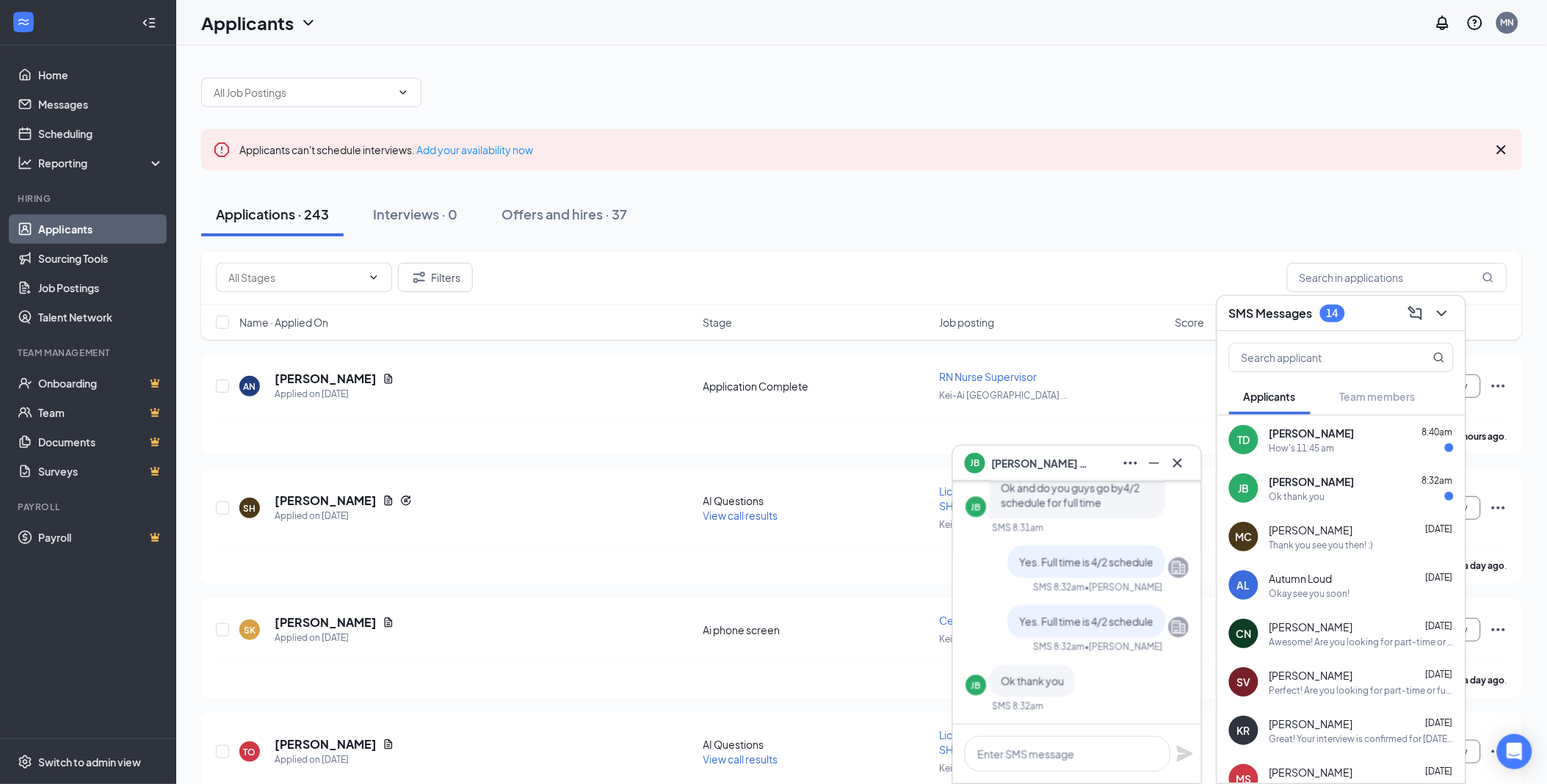
drag, startPoint x: 1349, startPoint y: 438, endPoint x: 1344, endPoint y: 446, distance: 9.4
click at [1349, 438] on div "[PERSON_NAME] 8:40am" at bounding box center [1362, 432] width 184 height 15
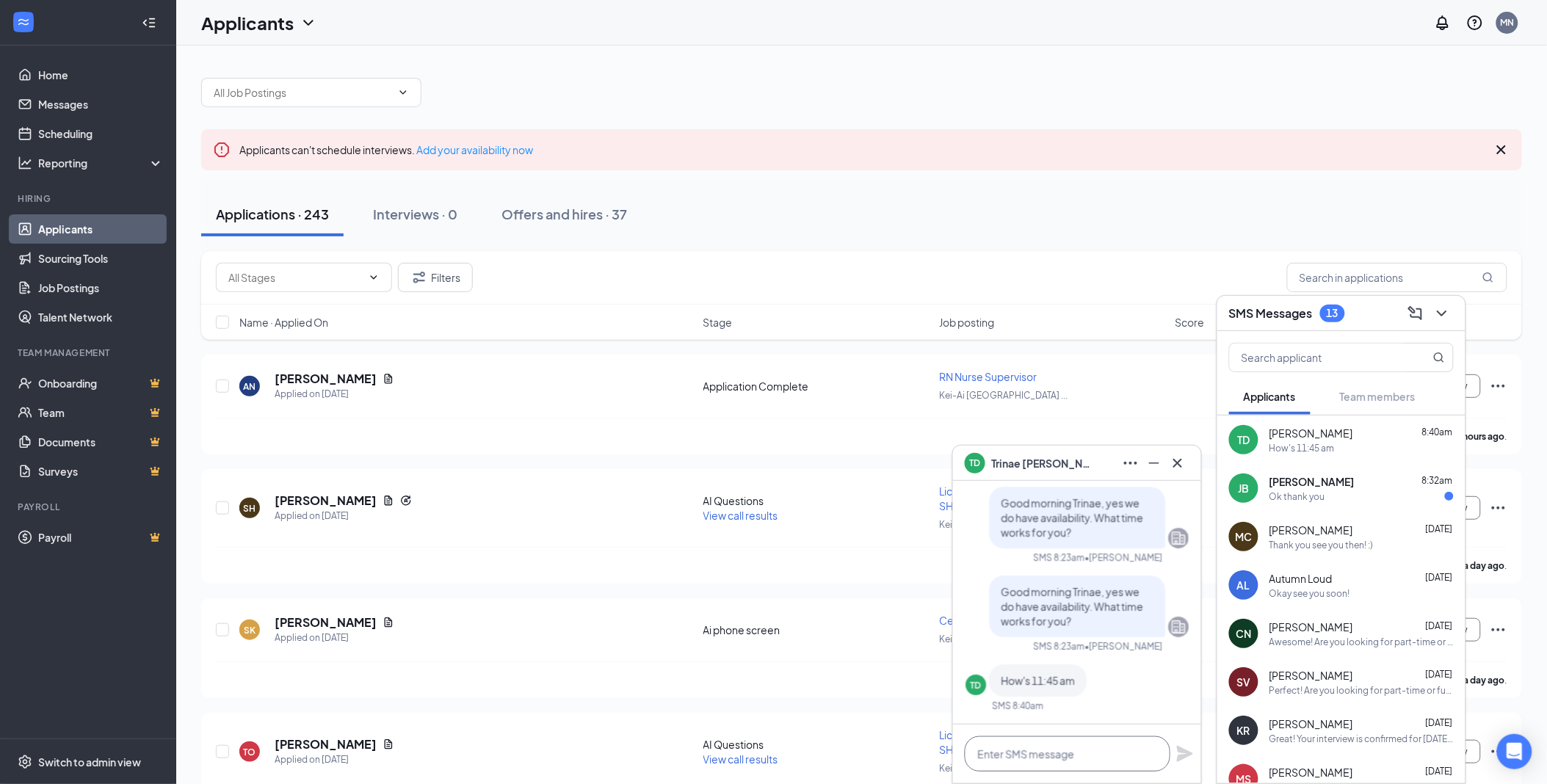
click at [1145, 757] on textarea at bounding box center [1068, 754] width 205 height 35
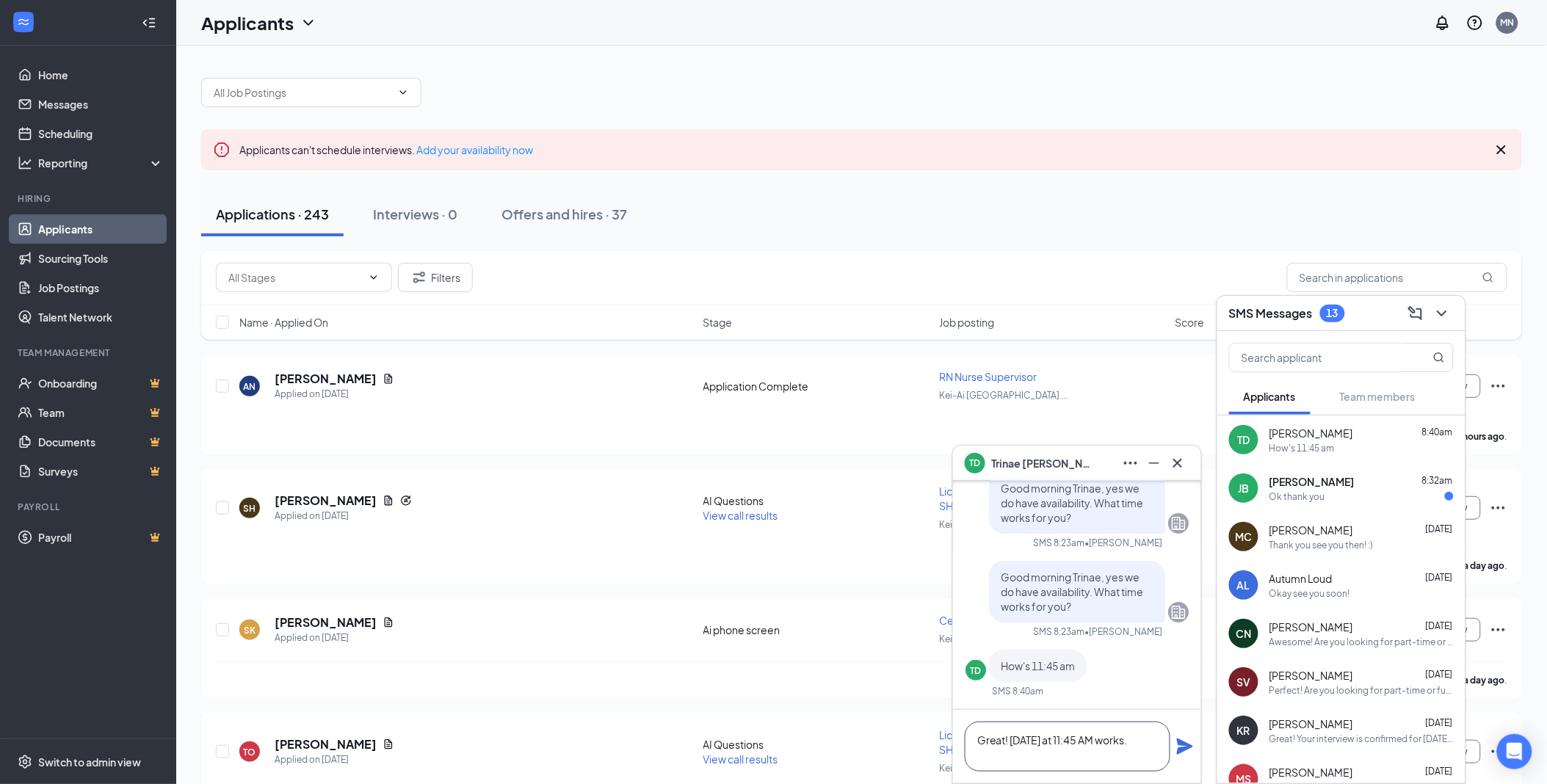
type textarea "Great! [DATE] at 11:45 AM works."
click at [1185, 746] on icon "Plane" at bounding box center [1185, 746] width 16 height 16
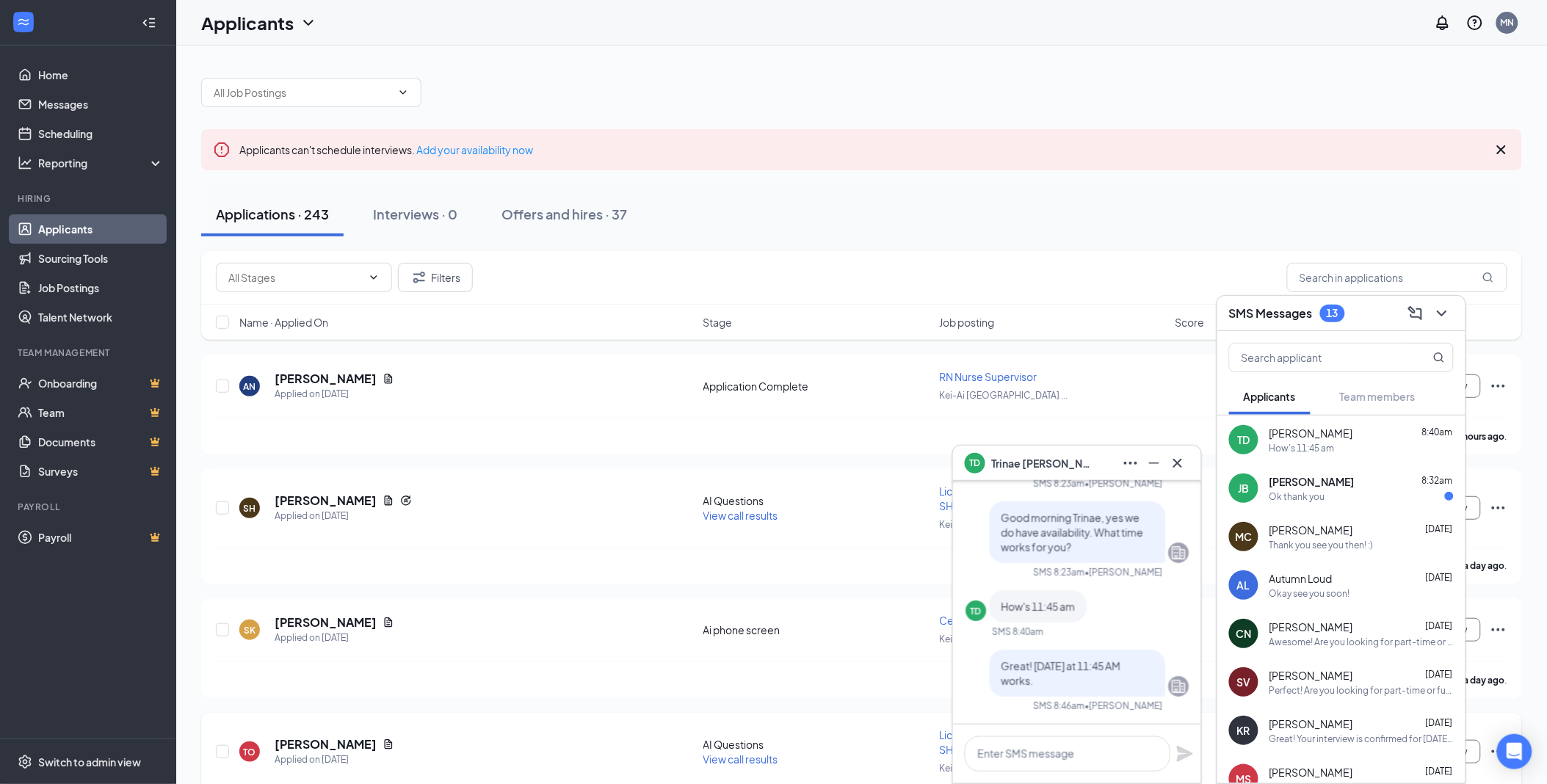
scroll to position [0, 0]
click at [1096, 751] on textarea at bounding box center [1068, 754] width 205 height 35
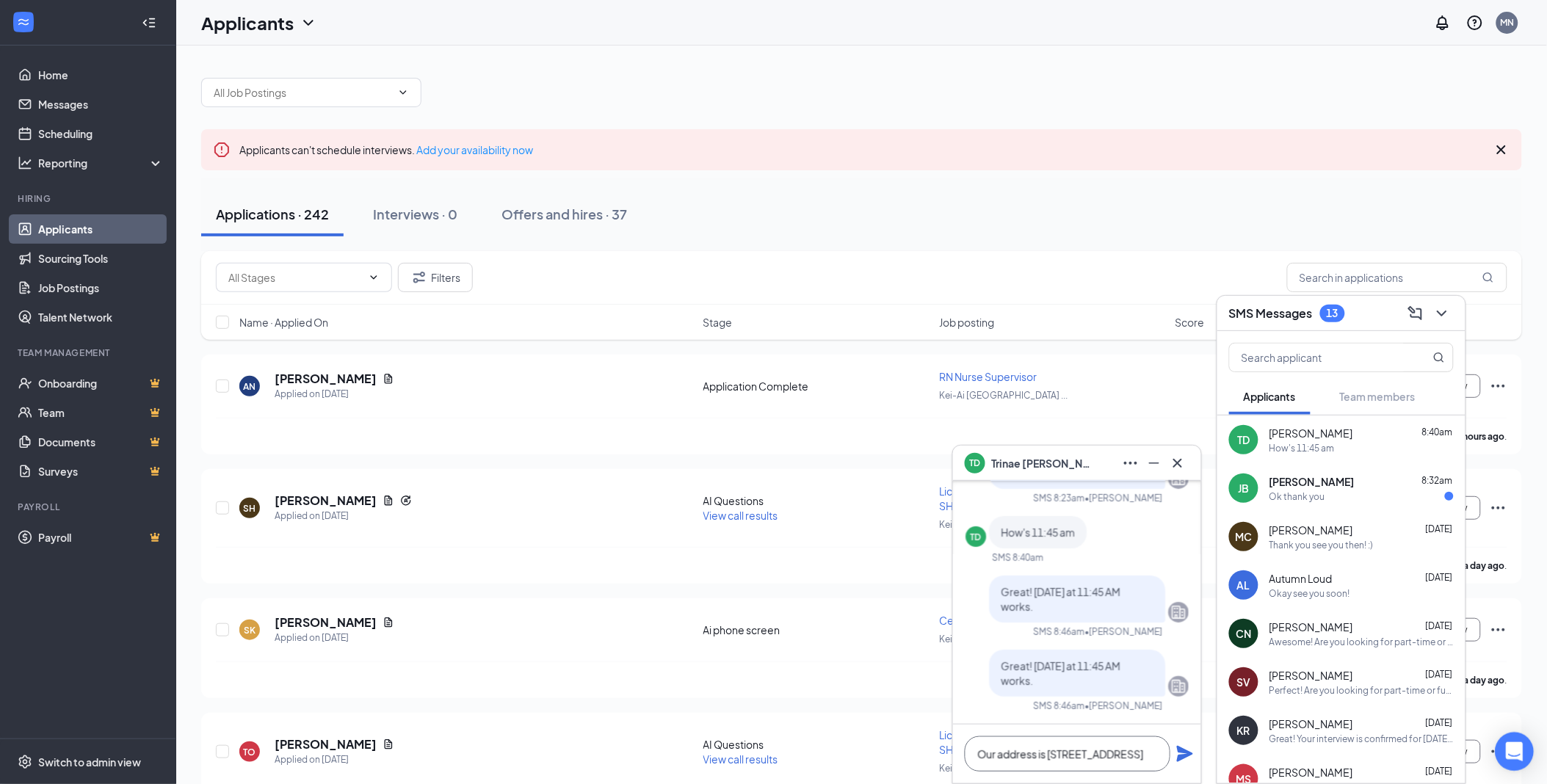
scroll to position [2, 0]
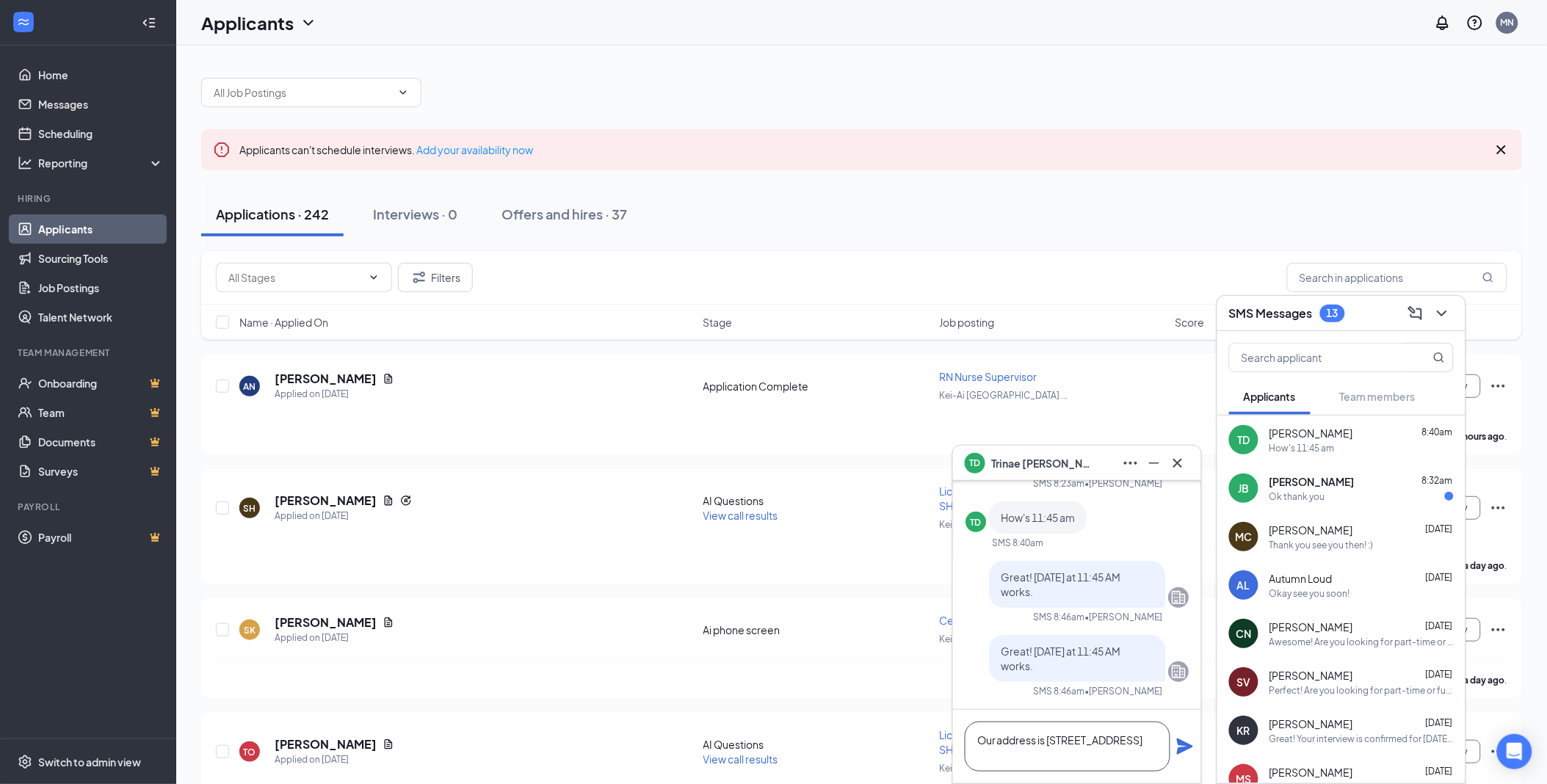
click at [1128, 744] on textarea "Our address is [STREET_ADDRESS]" at bounding box center [1068, 747] width 205 height 50
click at [1107, 746] on textarea "Our address is [STREET_ADDRESS]" at bounding box center [1068, 747] width 205 height 50
click at [1099, 756] on textarea "Our address is [STREET_ADDRESS]" at bounding box center [1068, 747] width 205 height 50
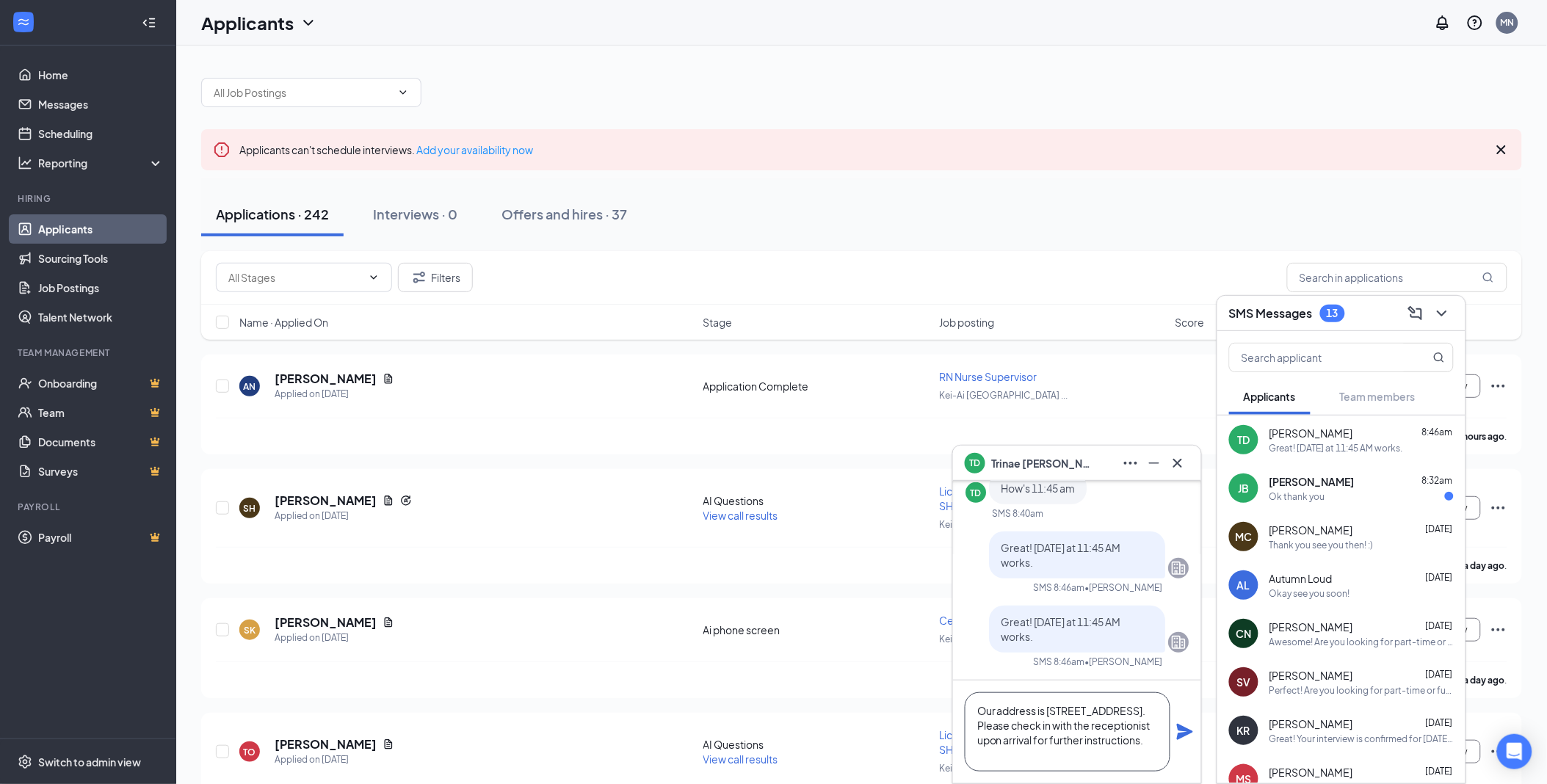
type textarea "Our address is [STREET_ADDRESS]. Please check in with the receptionist upon arr…"
click at [1179, 728] on icon "Plane" at bounding box center [1185, 732] width 16 height 16
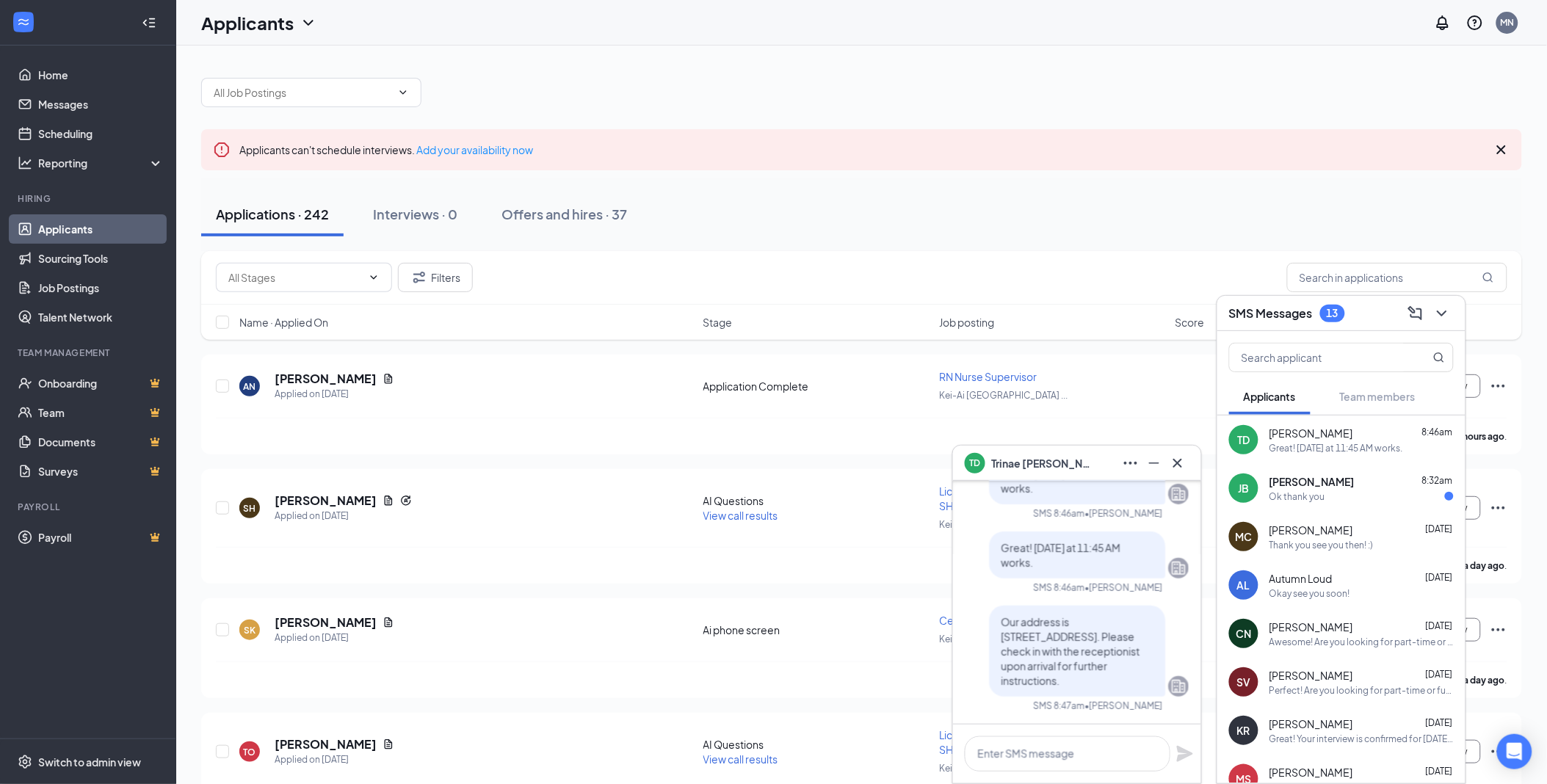
scroll to position [0, 0]
click at [1279, 480] on span "[PERSON_NAME]" at bounding box center [1312, 481] width 85 height 15
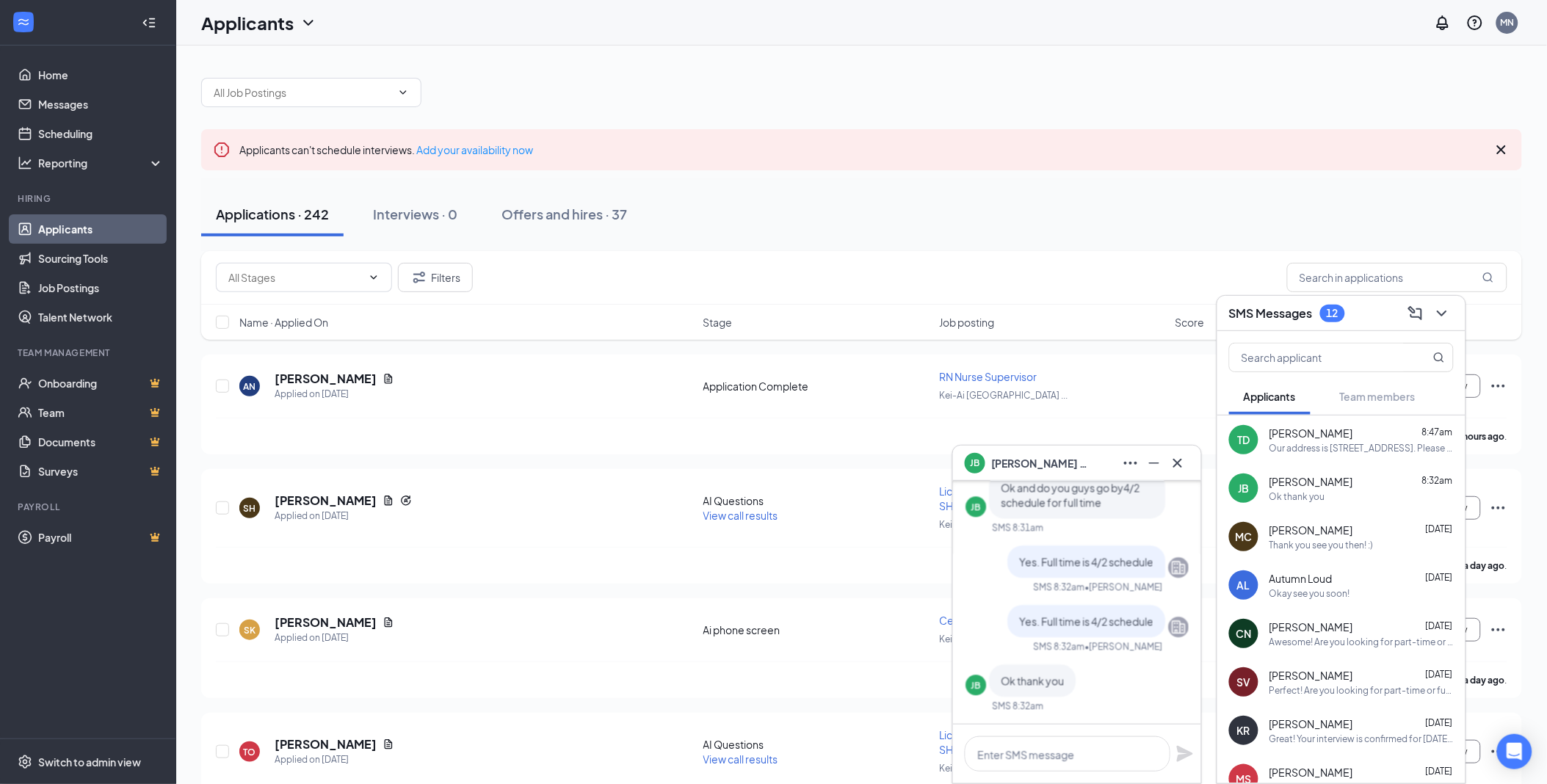
click at [1293, 442] on div "Our address is [STREET_ADDRESS]. Please check in with the receptionist upon arr…" at bounding box center [1362, 448] width 184 height 12
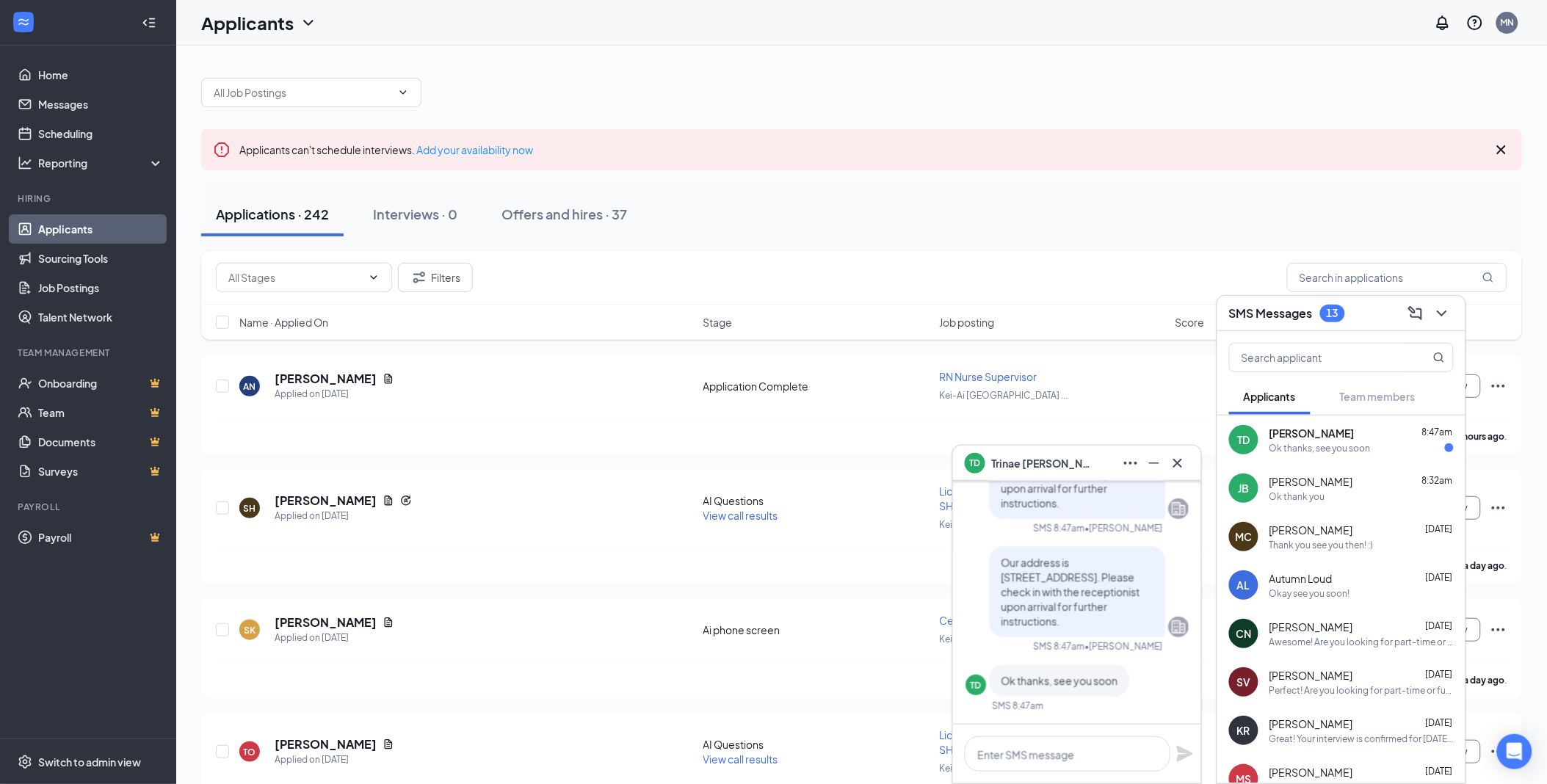
click at [1320, 437] on span "[PERSON_NAME]" at bounding box center [1312, 432] width 85 height 15
click at [1177, 455] on icon "Cross" at bounding box center [1177, 463] width 18 height 18
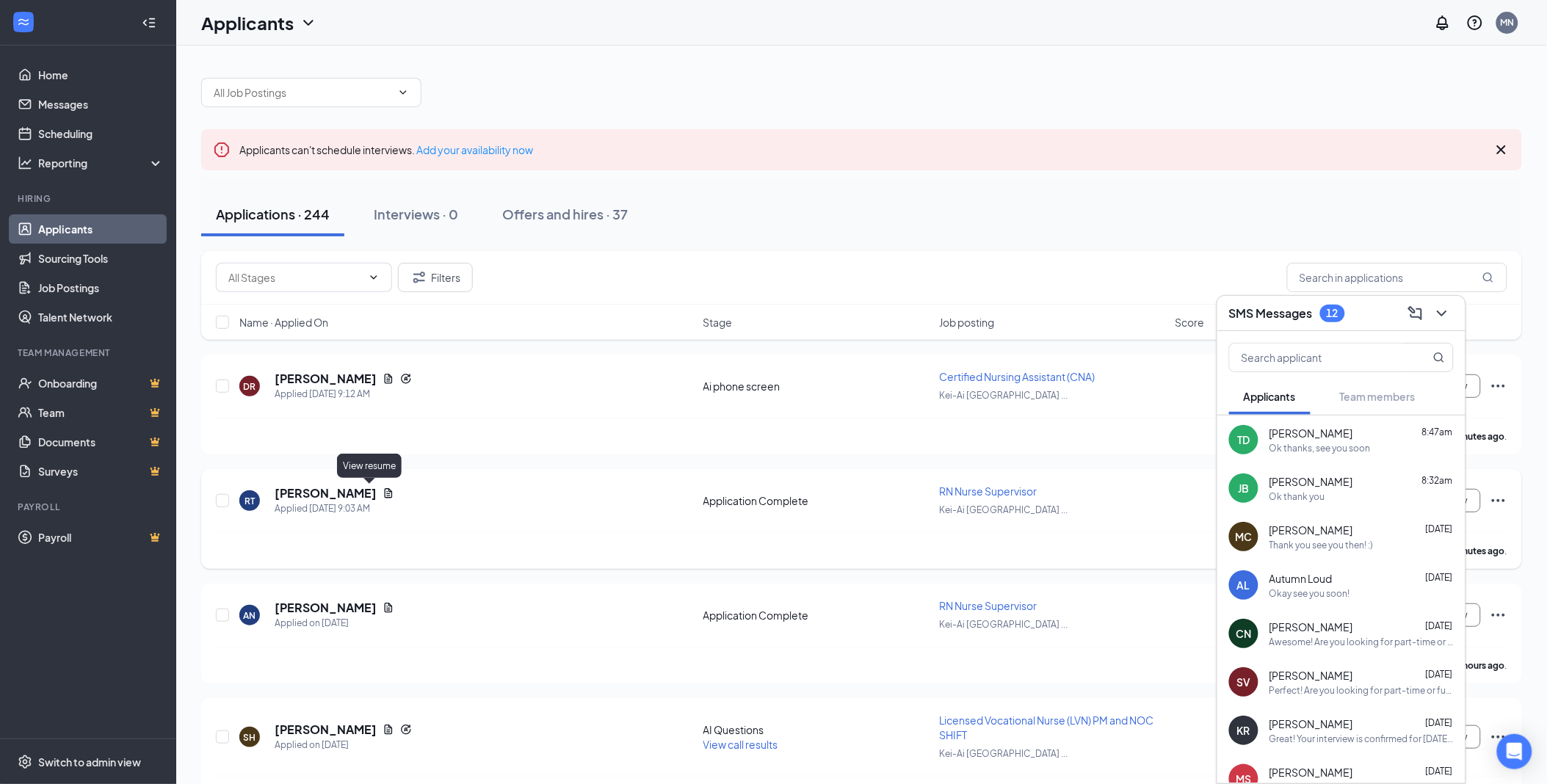
click at [383, 493] on icon "Document" at bounding box center [388, 493] width 12 height 12
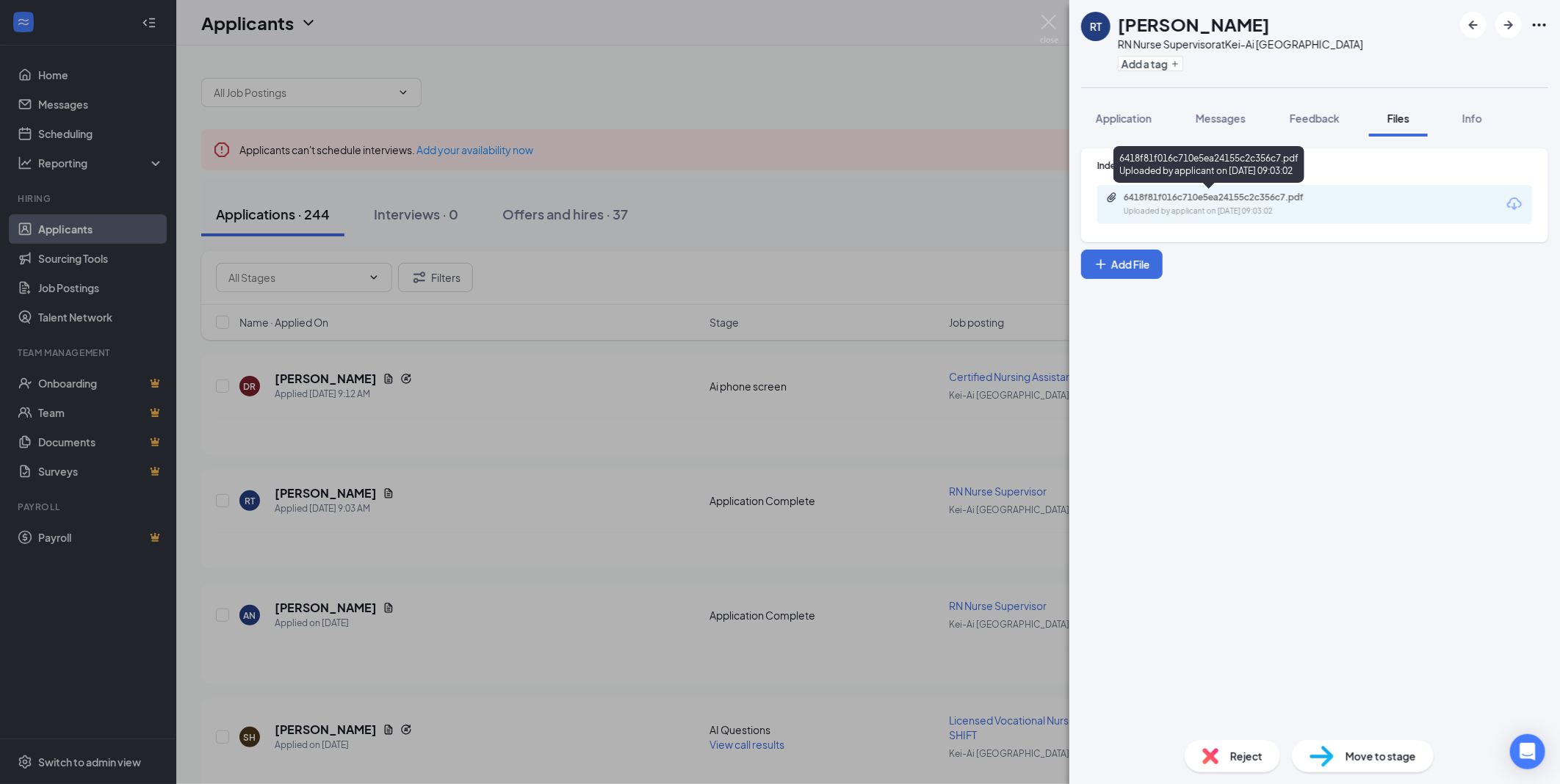
click at [1169, 205] on div "Uploaded by applicant on Sep 16, 2025 at 09:03:02" at bounding box center [1233, 211] width 220 height 12
click at [1050, 22] on img at bounding box center [1049, 29] width 19 height 29
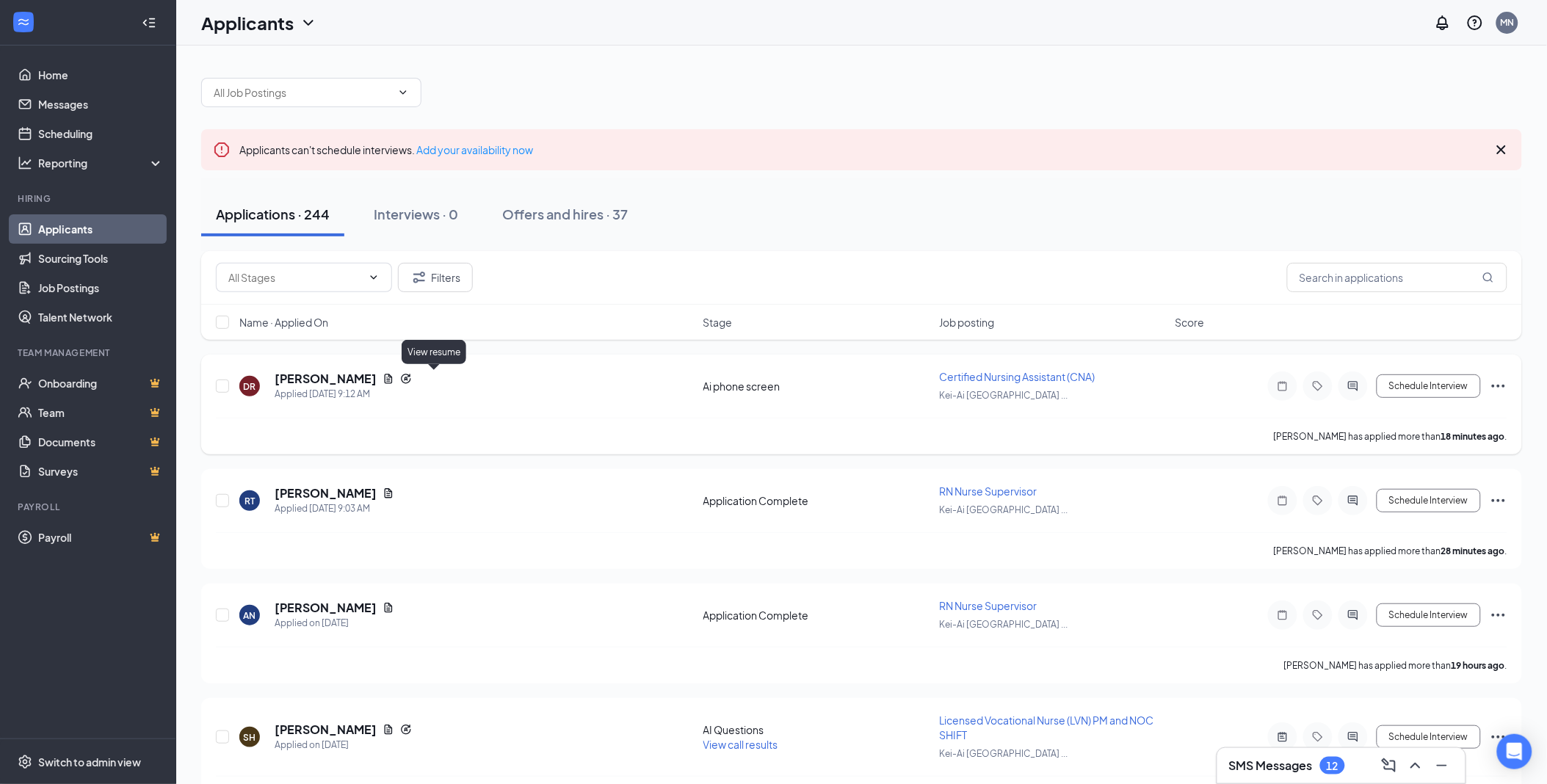
click at [393, 377] on icon "Document" at bounding box center [389, 378] width 8 height 9
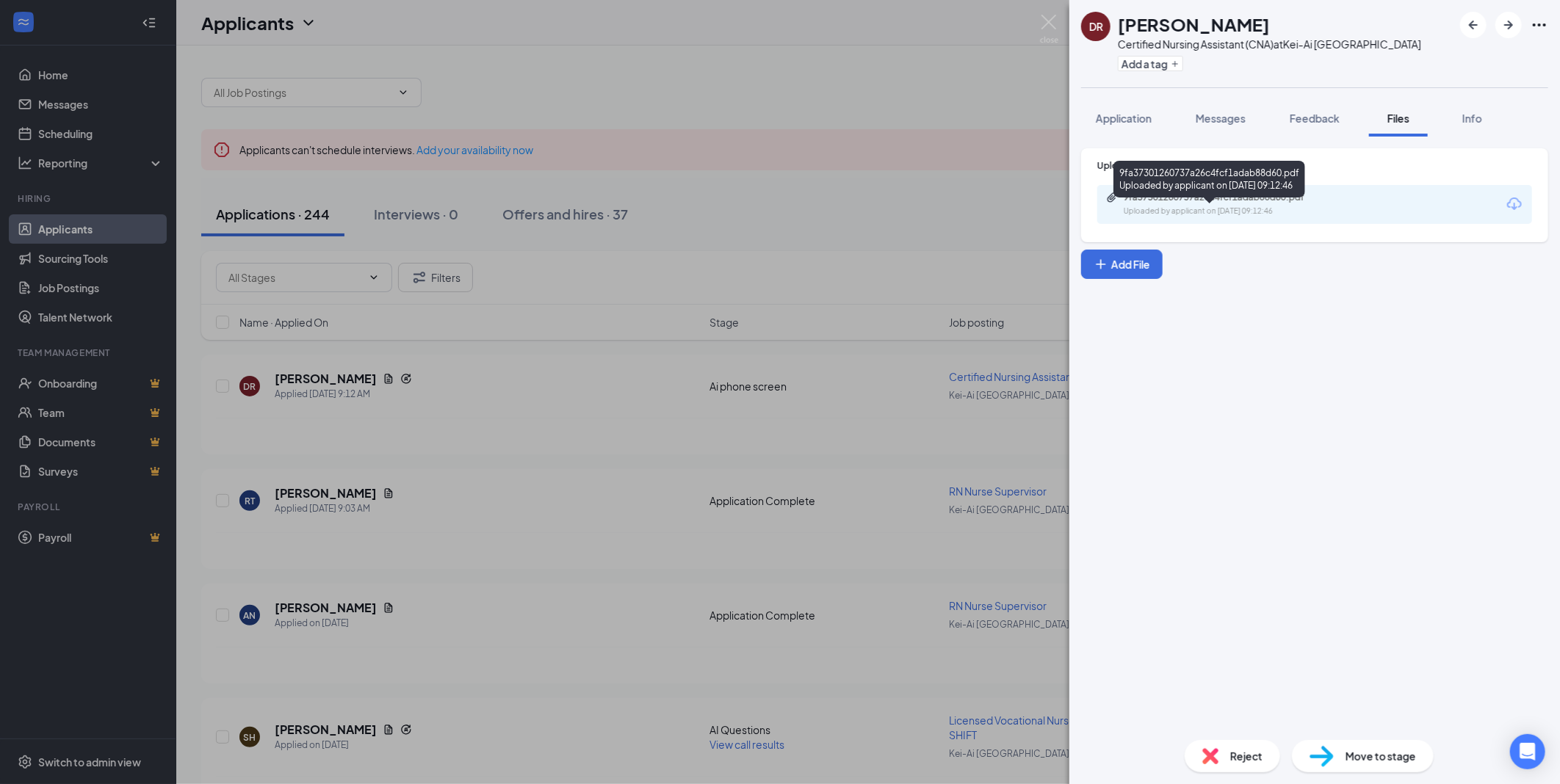
click at [1273, 217] on div "Uploaded by applicant on Sep 16, 2025 at 09:12:46" at bounding box center [1233, 211] width 220 height 12
click at [1045, 27] on img at bounding box center [1049, 29] width 19 height 29
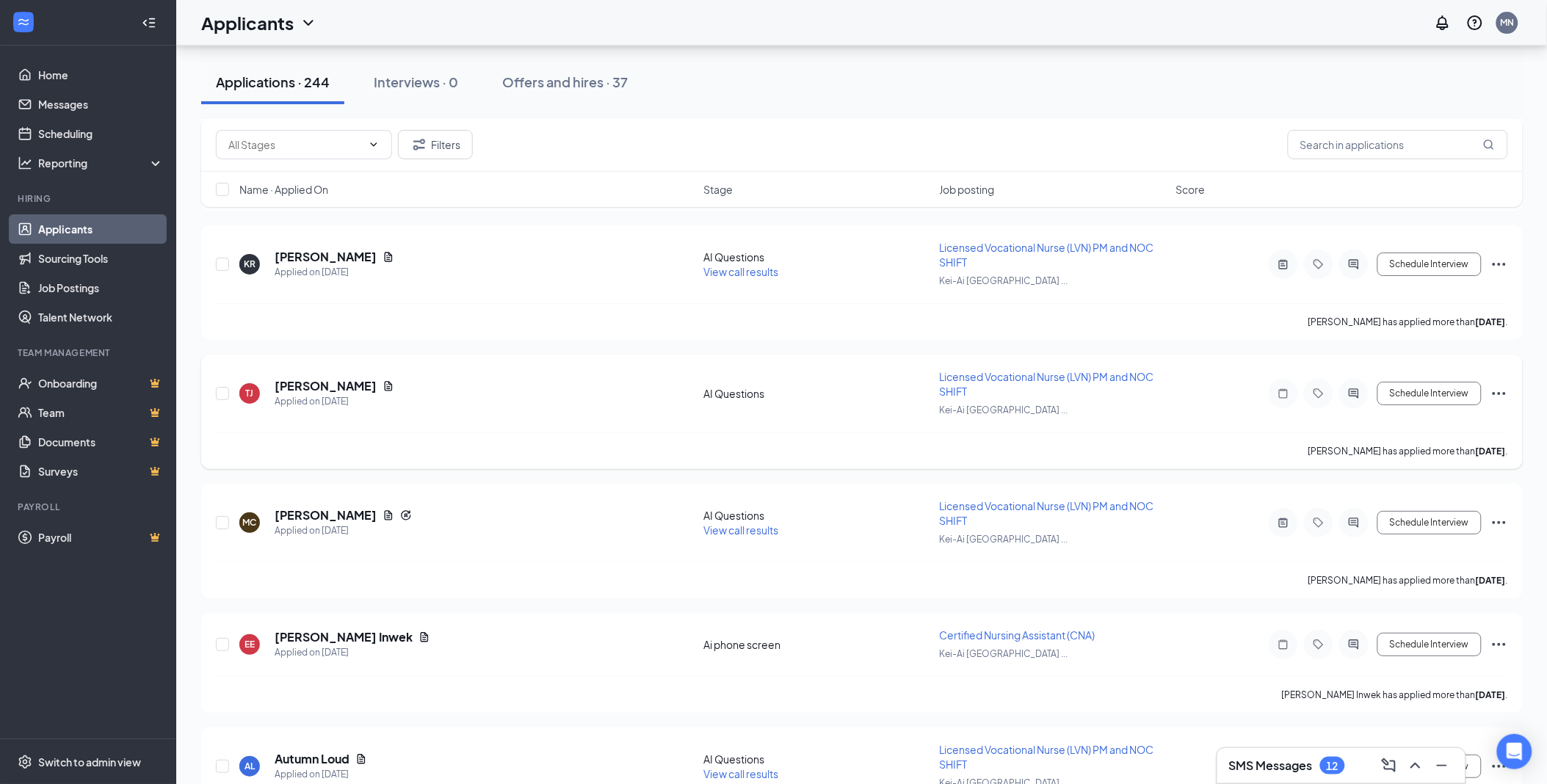
scroll to position [2389, 0]
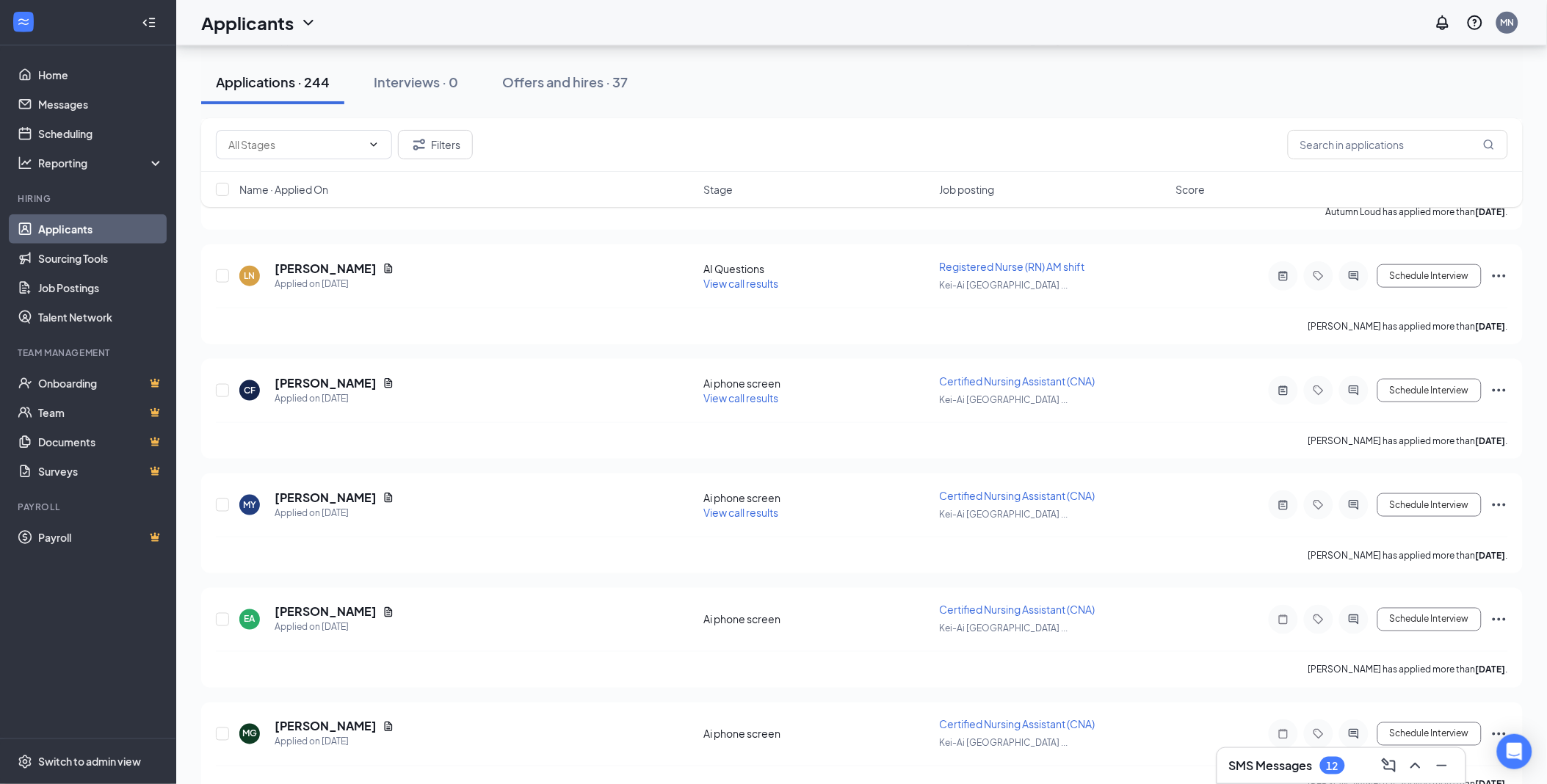
click at [1310, 763] on h3 "SMS Messages" at bounding box center [1272, 765] width 84 height 16
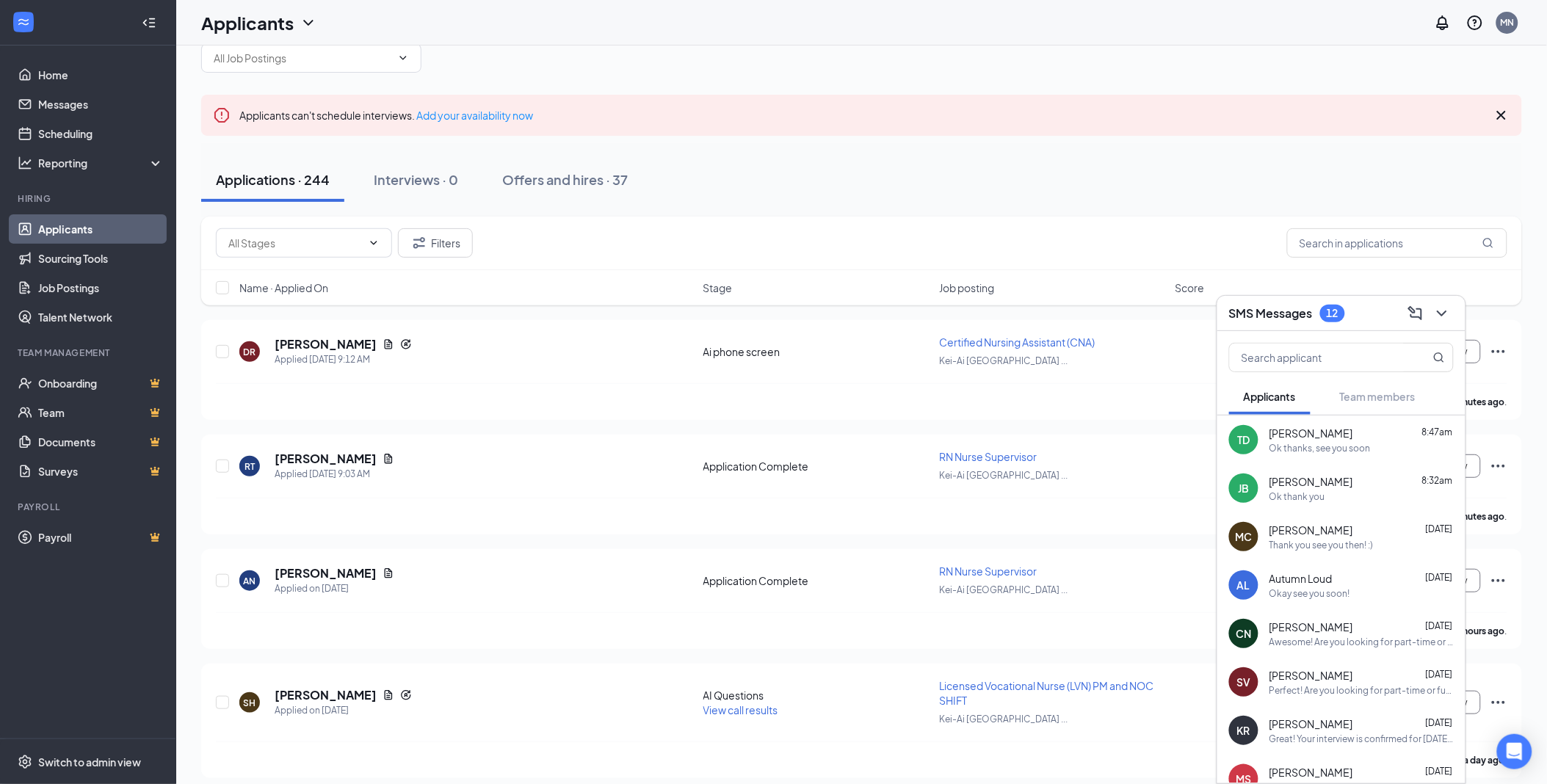
scroll to position [0, 0]
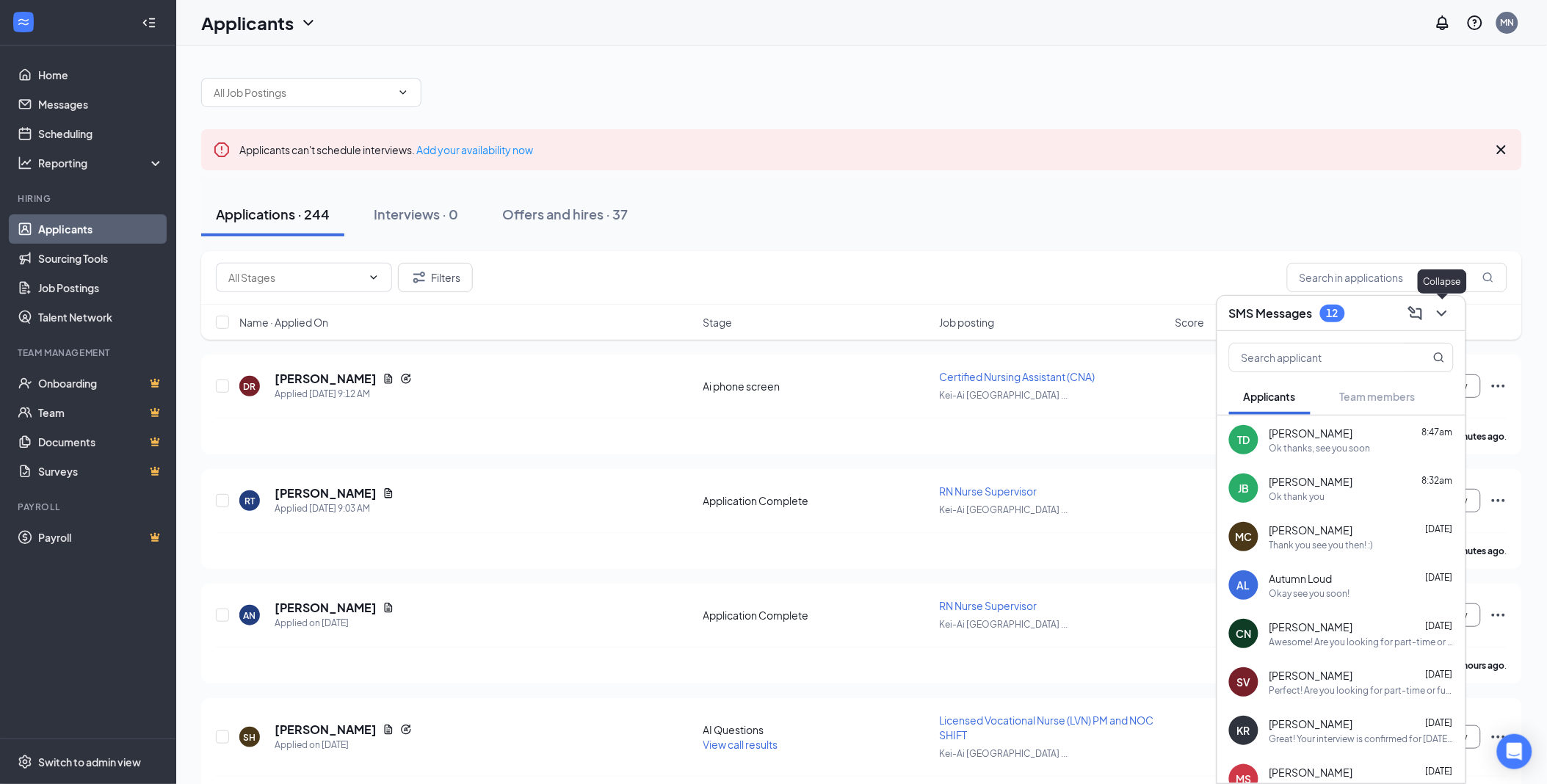
click at [1451, 320] on icon "ChevronDown" at bounding box center [1442, 313] width 18 height 18
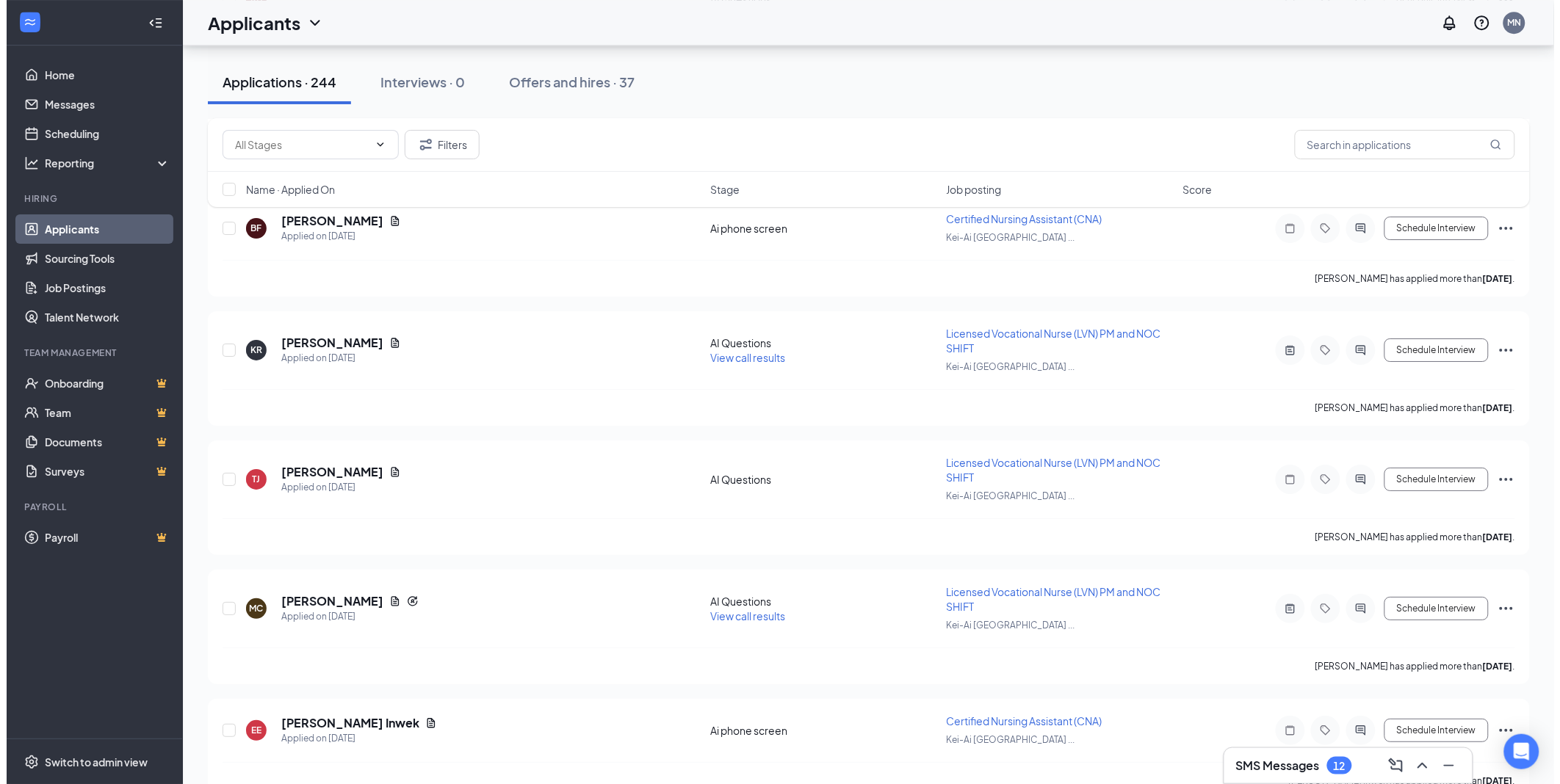
scroll to position [1549, 0]
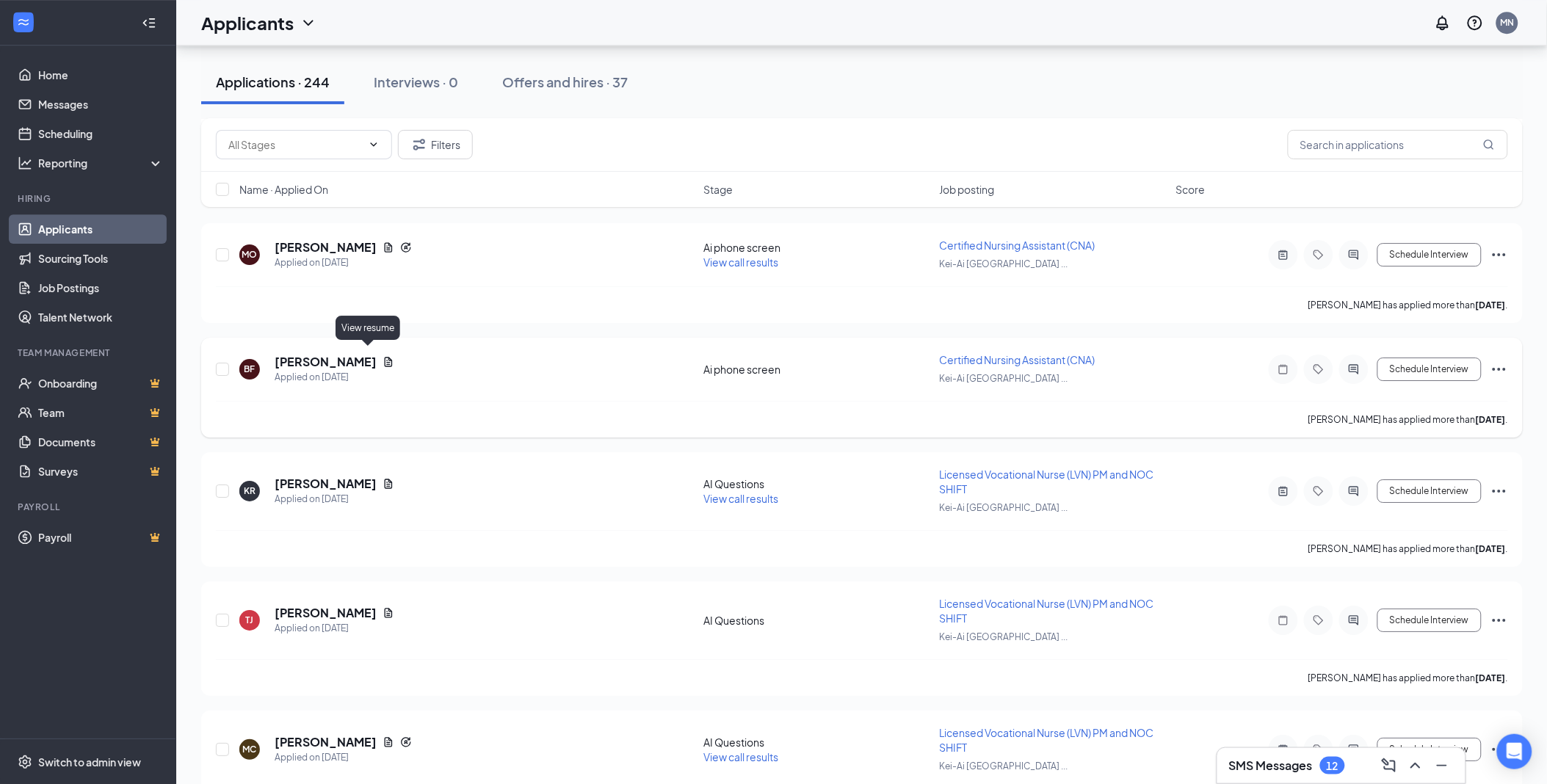
click at [383, 356] on icon "Document" at bounding box center [388, 362] width 12 height 12
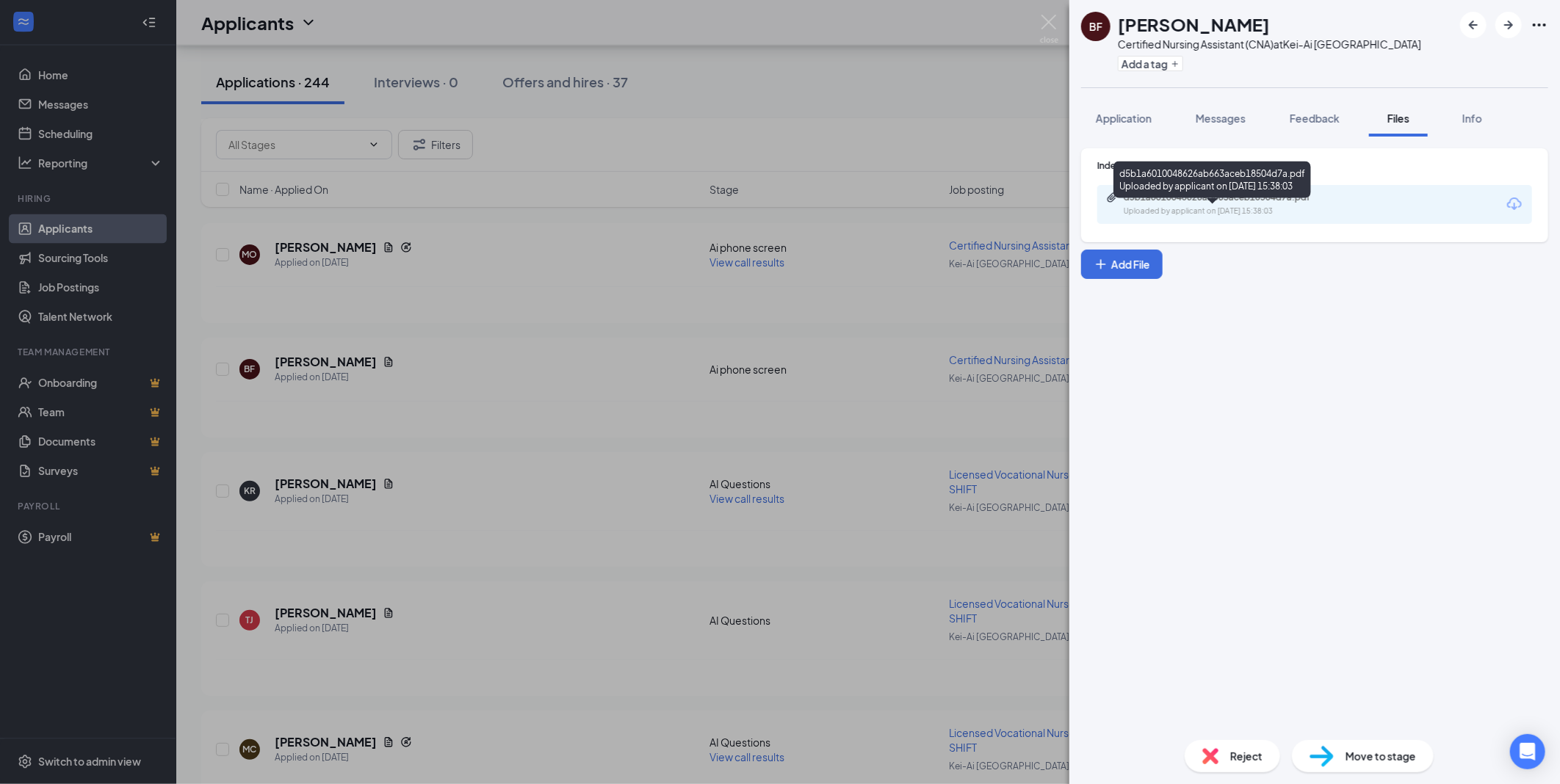
click at [1214, 217] on div "d5b1a6010048626ab663aceb18504d7a.pdf Uploaded by applicant on Sep 12, 2025 at 1…" at bounding box center [1225, 204] width 238 height 26
